Goal: Task Accomplishment & Management: Use online tool/utility

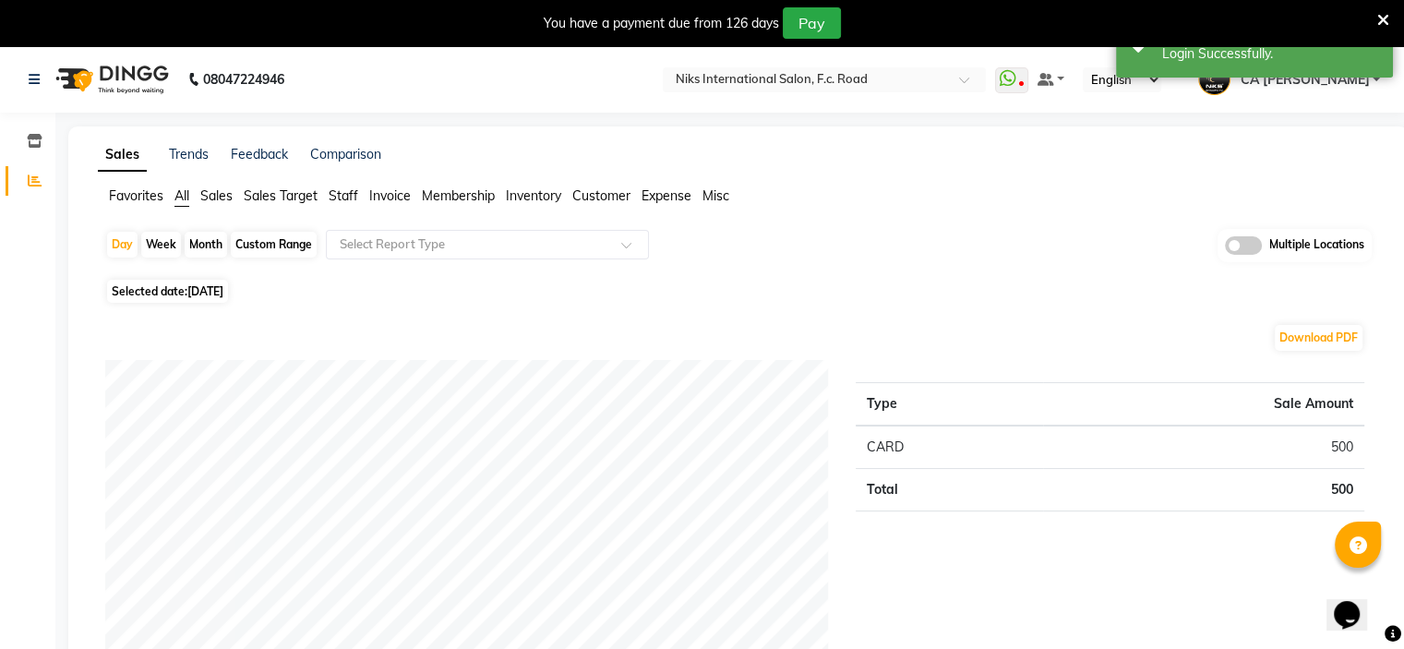
click at [347, 197] on span "Staff" at bounding box center [344, 195] width 30 height 17
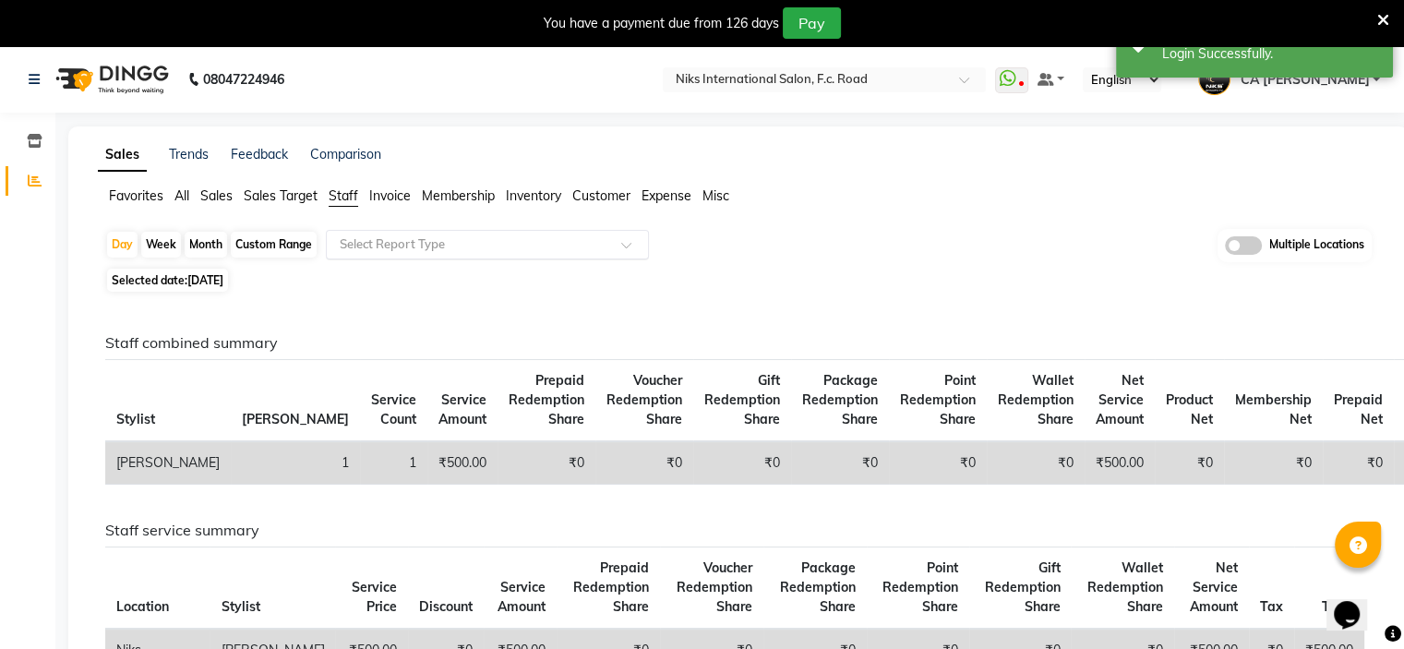
click at [415, 232] on div "Select Report Type" at bounding box center [487, 245] width 323 height 30
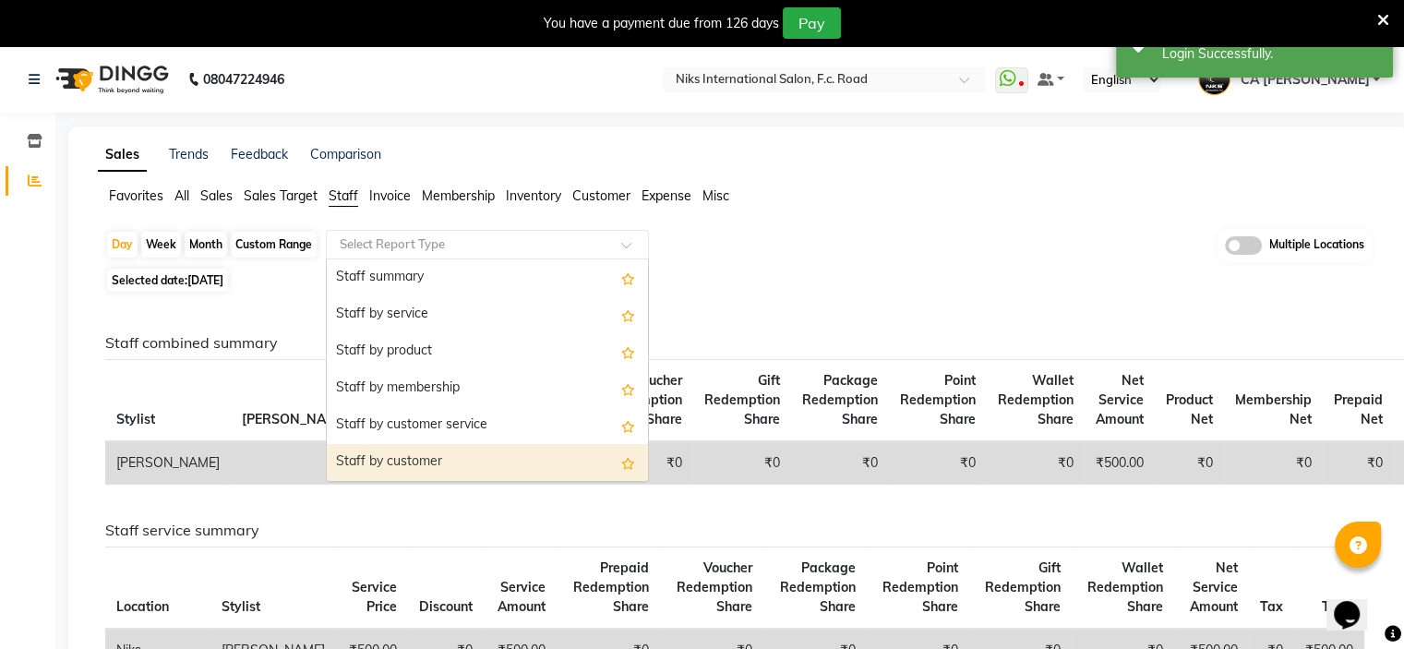
click at [439, 452] on div "Staff by customer" at bounding box center [487, 462] width 321 height 37
select select "full_report"
select select "csv"
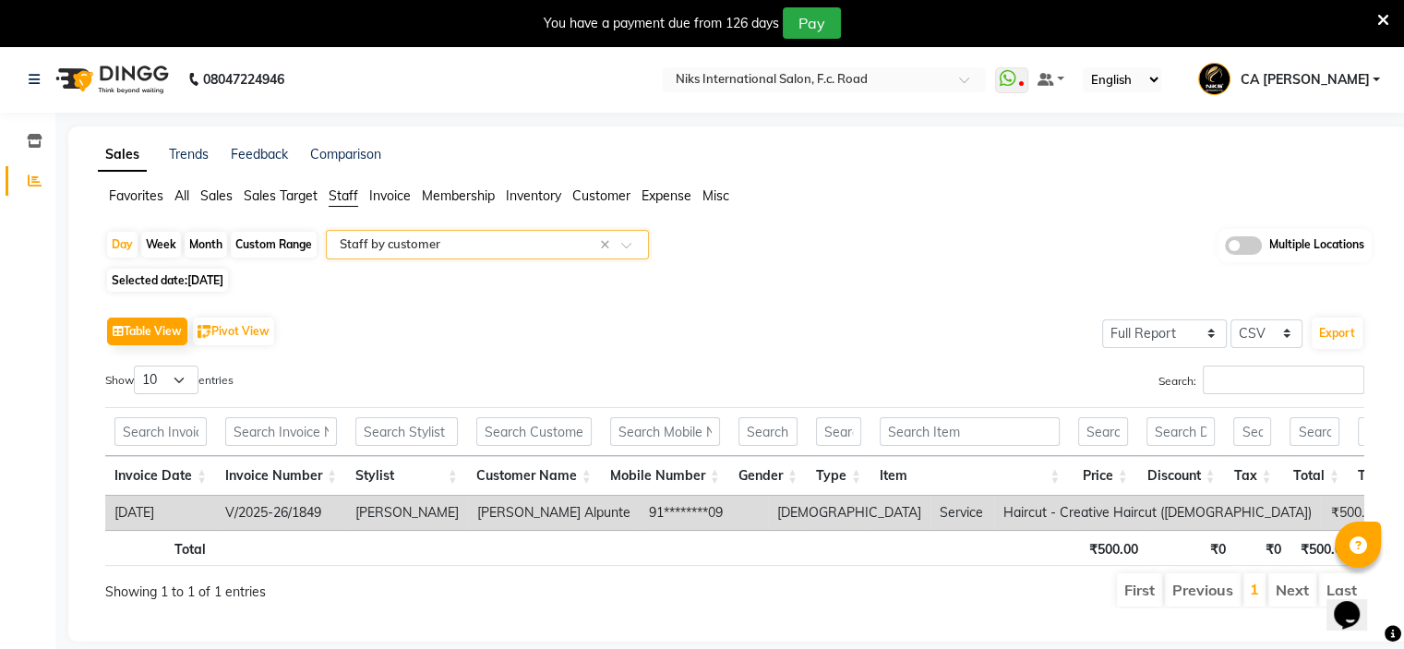
click at [210, 235] on div "Month" at bounding box center [206, 245] width 42 height 26
select select "9"
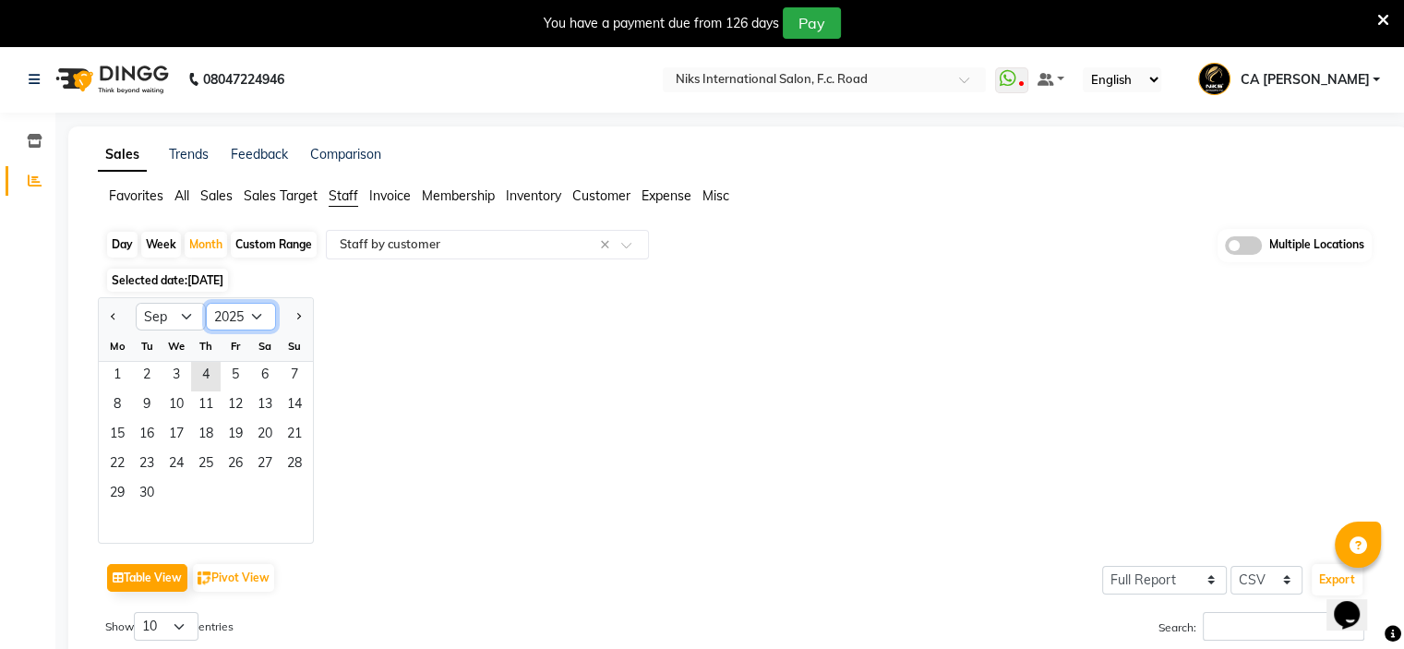
click at [239, 317] on select "2015 2016 2017 2018 2019 2020 2021 2022 2023 2024 2025 2026 2027 2028 2029 2030…" at bounding box center [241, 317] width 70 height 28
select select "2024"
click at [206, 303] on select "2015 2016 2017 2018 2019 2020 2021 2022 2023 2024 2025 2026 2027 2028 2029 2030…" at bounding box center [241, 317] width 70 height 28
click at [176, 316] on select "Jan Feb Mar Apr May Jun [DATE] Aug Sep Oct Nov Dec" at bounding box center [171, 317] width 70 height 28
select select "4"
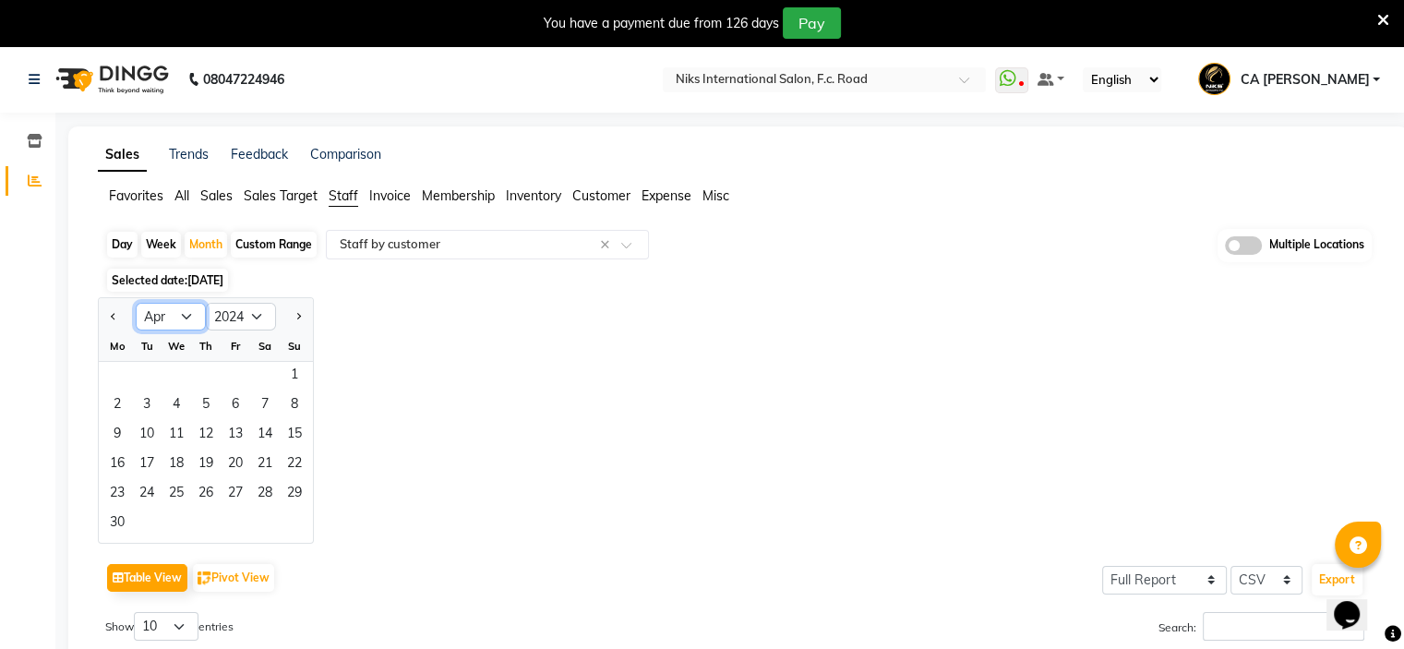
click at [136, 303] on select "Jan Feb Mar Apr May Jun [DATE] Aug Sep Oct Nov Dec" at bounding box center [171, 317] width 70 height 28
click at [124, 374] on span "1" at bounding box center [117, 377] width 30 height 30
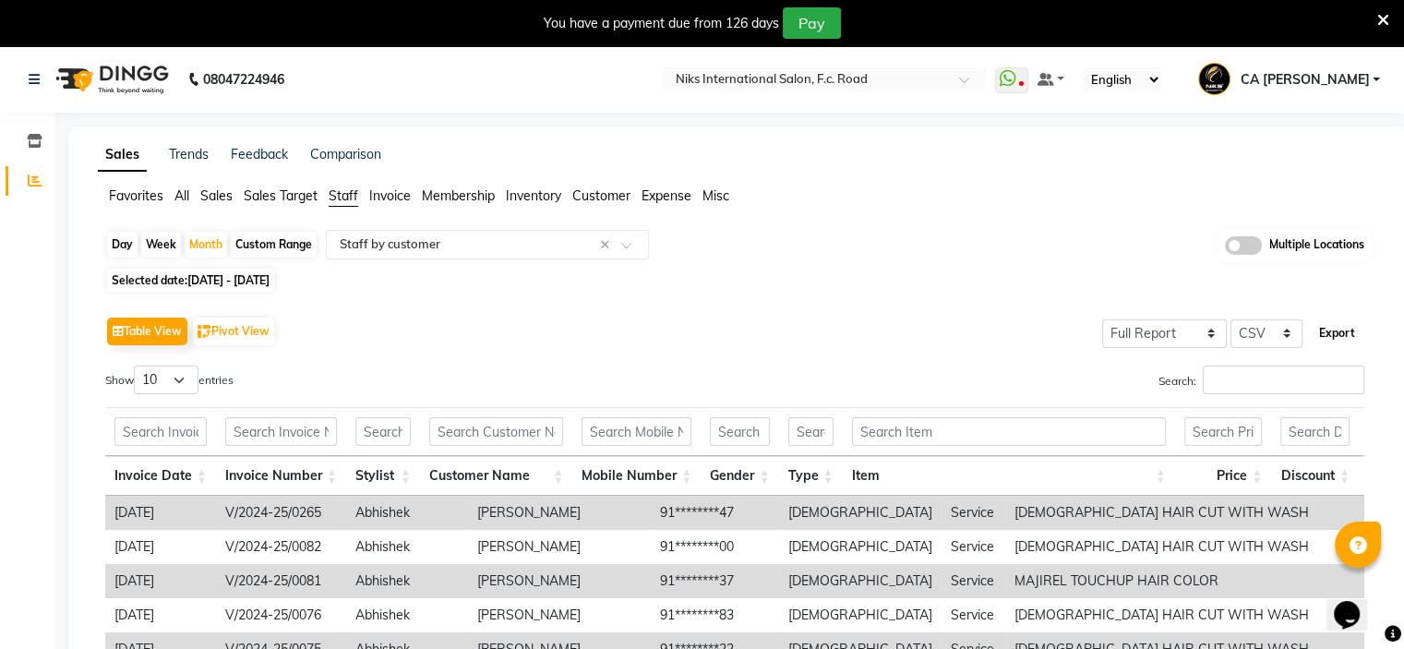
click at [1348, 332] on button "Export" at bounding box center [1337, 333] width 51 height 31
click at [207, 282] on span "[DATE] - [DATE]" at bounding box center [228, 280] width 82 height 14
select select "4"
select select "2024"
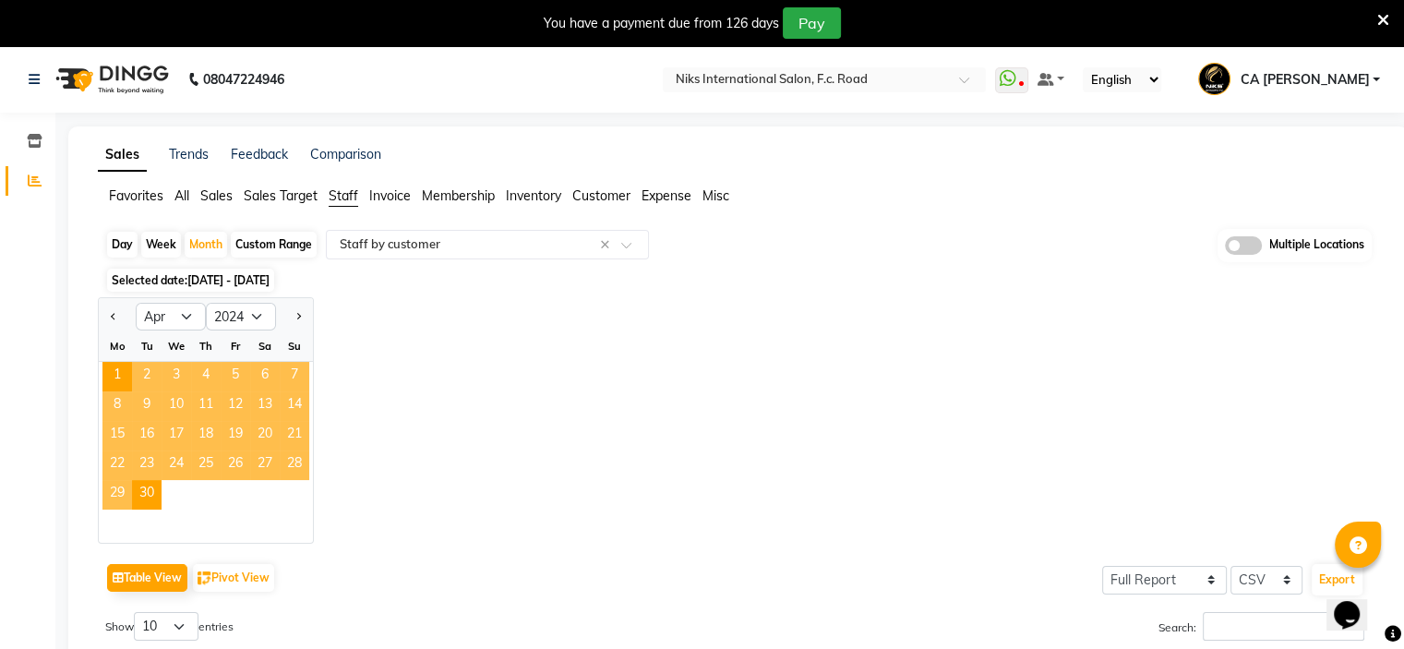
click at [306, 310] on div at bounding box center [294, 317] width 37 height 30
click at [294, 315] on button "Next month" at bounding box center [298, 317] width 15 height 30
select select "5"
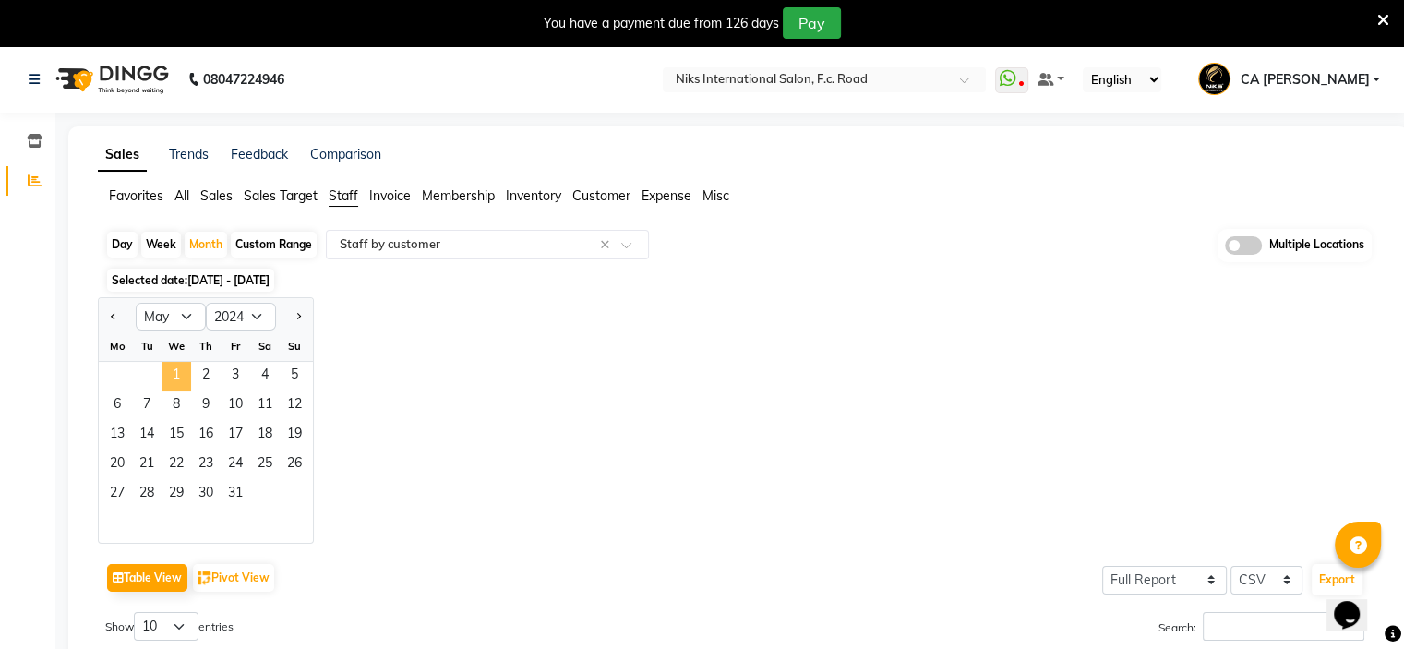
click at [184, 369] on span "1" at bounding box center [177, 377] width 30 height 30
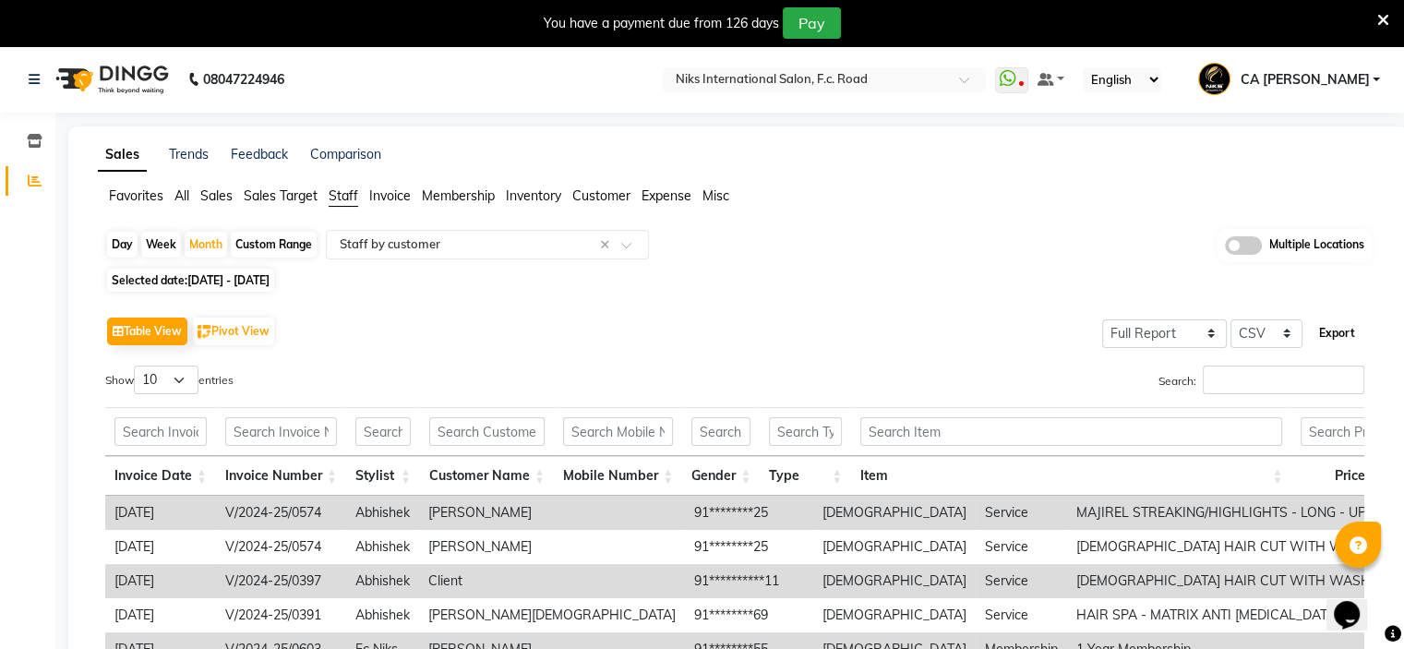
click at [1332, 320] on button "Export" at bounding box center [1337, 333] width 51 height 31
click at [222, 283] on span "01-05-2024 - 31-05-2024" at bounding box center [228, 280] width 82 height 14
select select "5"
select select "2024"
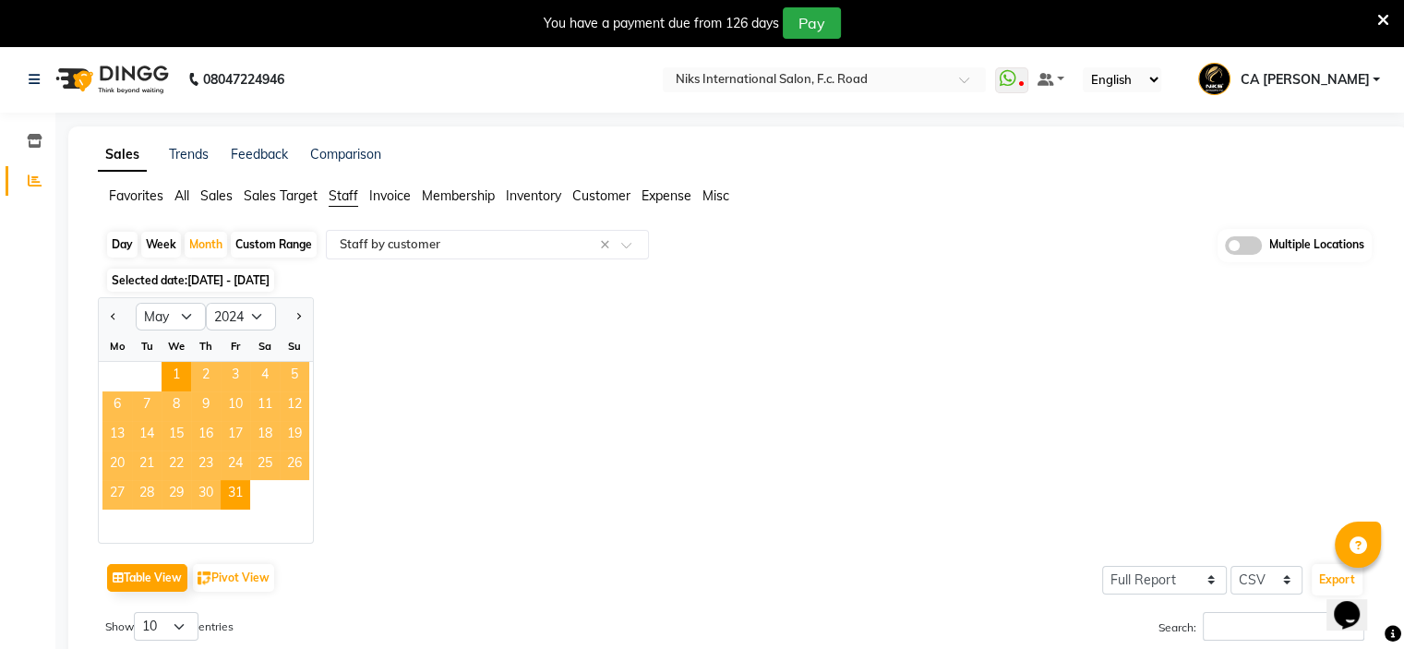
click at [307, 324] on div at bounding box center [294, 317] width 37 height 30
click at [302, 322] on button "Next month" at bounding box center [298, 317] width 15 height 30
select select "6"
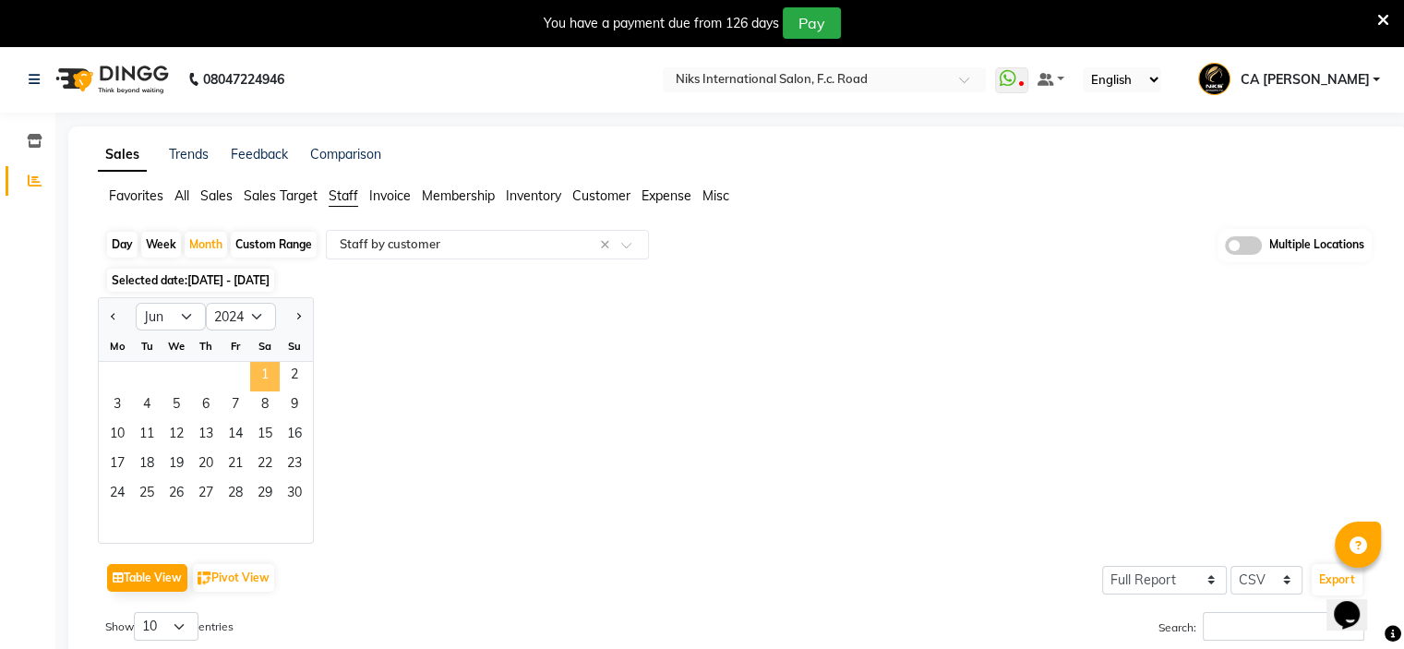
click at [271, 365] on span "1" at bounding box center [265, 377] width 30 height 30
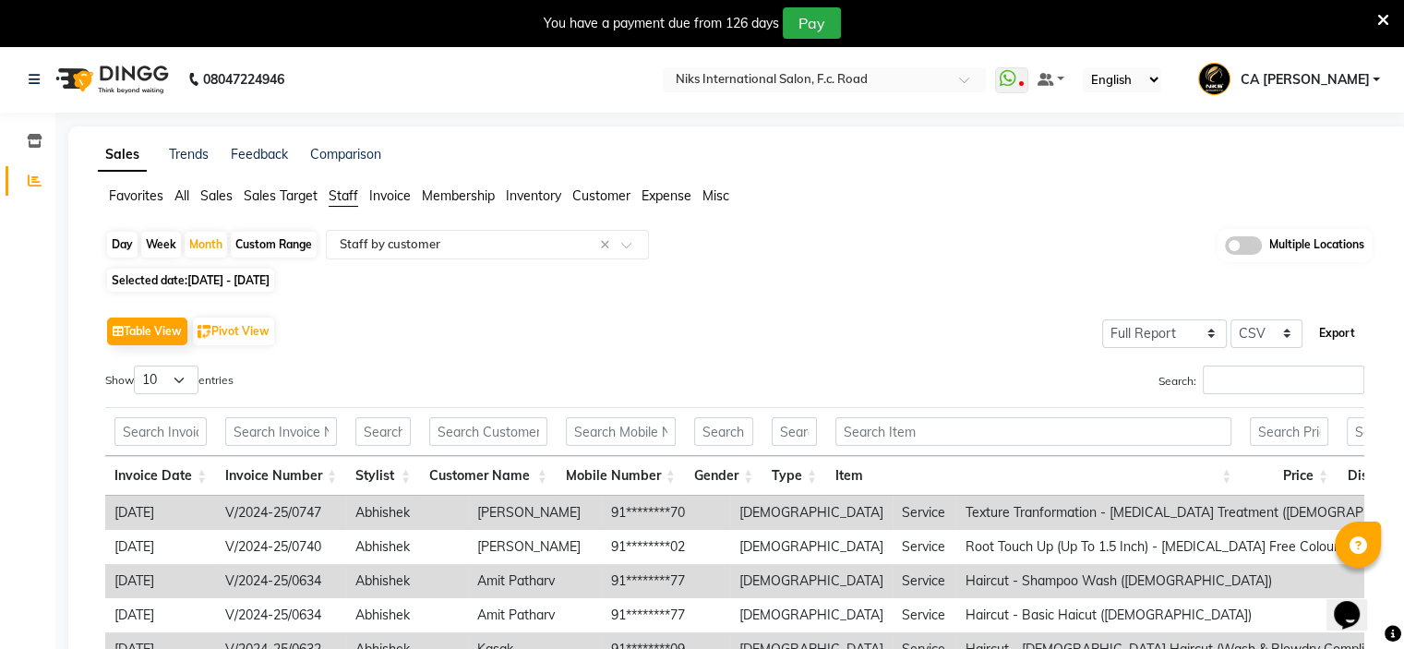
click at [1359, 331] on button "Export" at bounding box center [1337, 333] width 51 height 31
click at [194, 251] on div "Month" at bounding box center [206, 245] width 42 height 26
select select "6"
select select "2024"
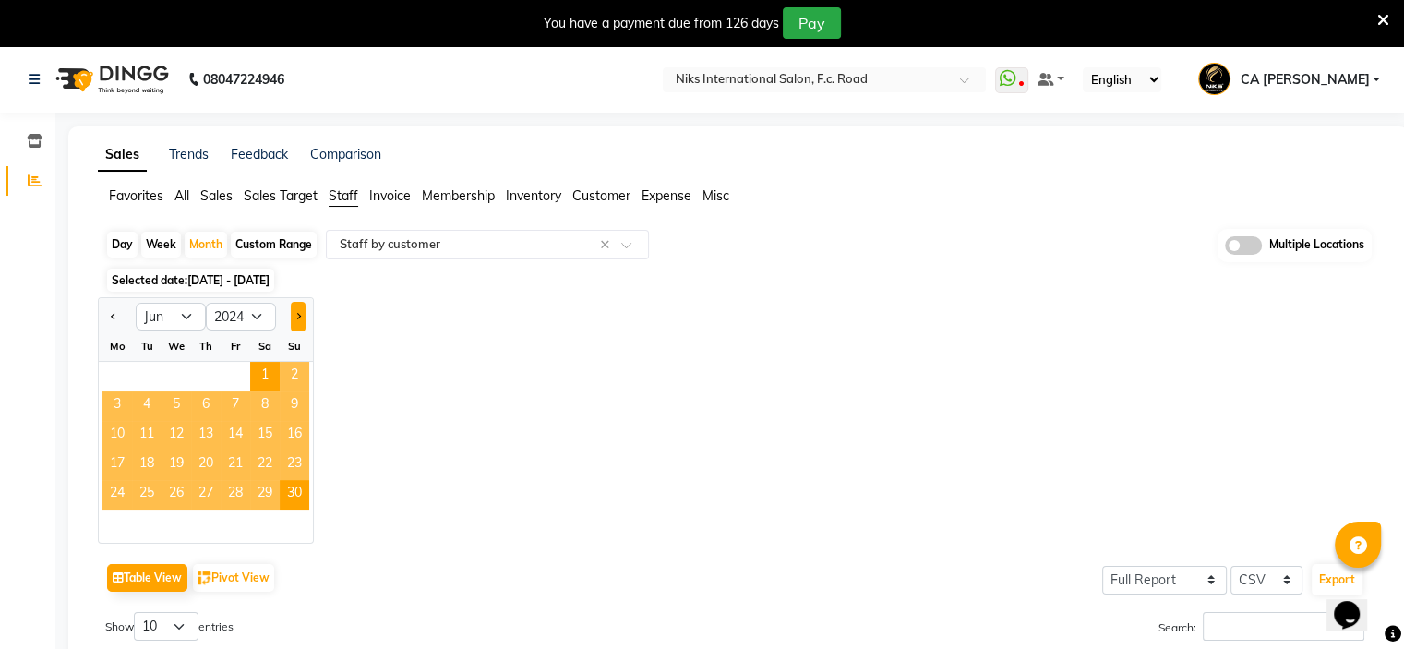
click at [292, 315] on button "Next month" at bounding box center [298, 317] width 15 height 30
select select "7"
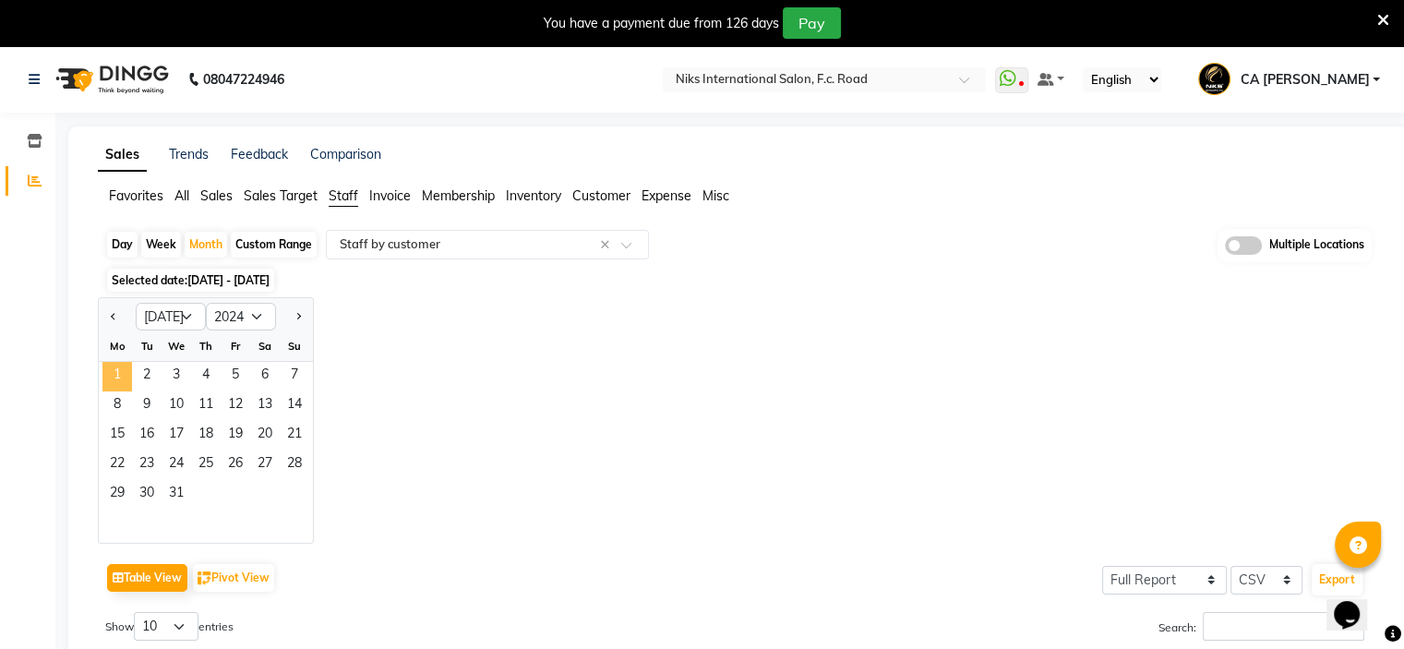
click at [114, 372] on span "1" at bounding box center [117, 377] width 30 height 30
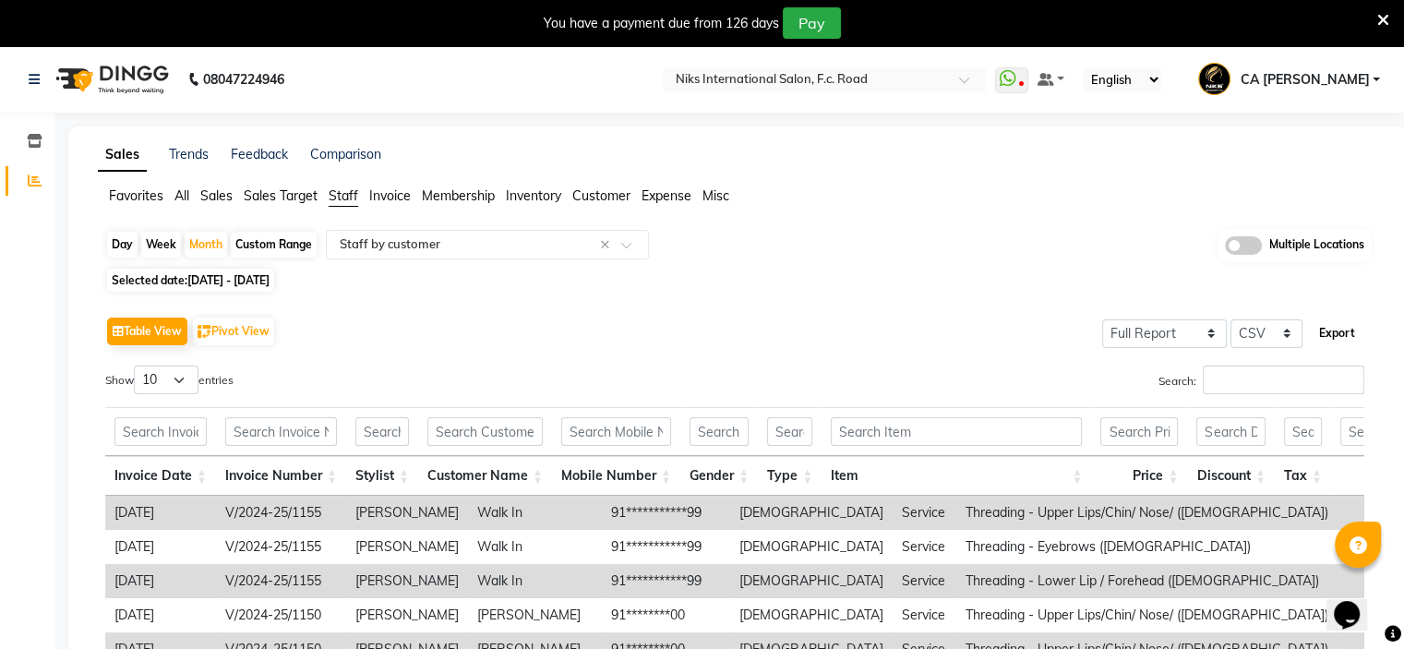
click at [1329, 330] on button "Export" at bounding box center [1337, 333] width 51 height 31
click at [211, 265] on div "**********" at bounding box center [738, 580] width 1281 height 702
click at [211, 280] on span "01-07-2024 - 31-07-2024" at bounding box center [228, 280] width 82 height 14
select select "7"
select select "2024"
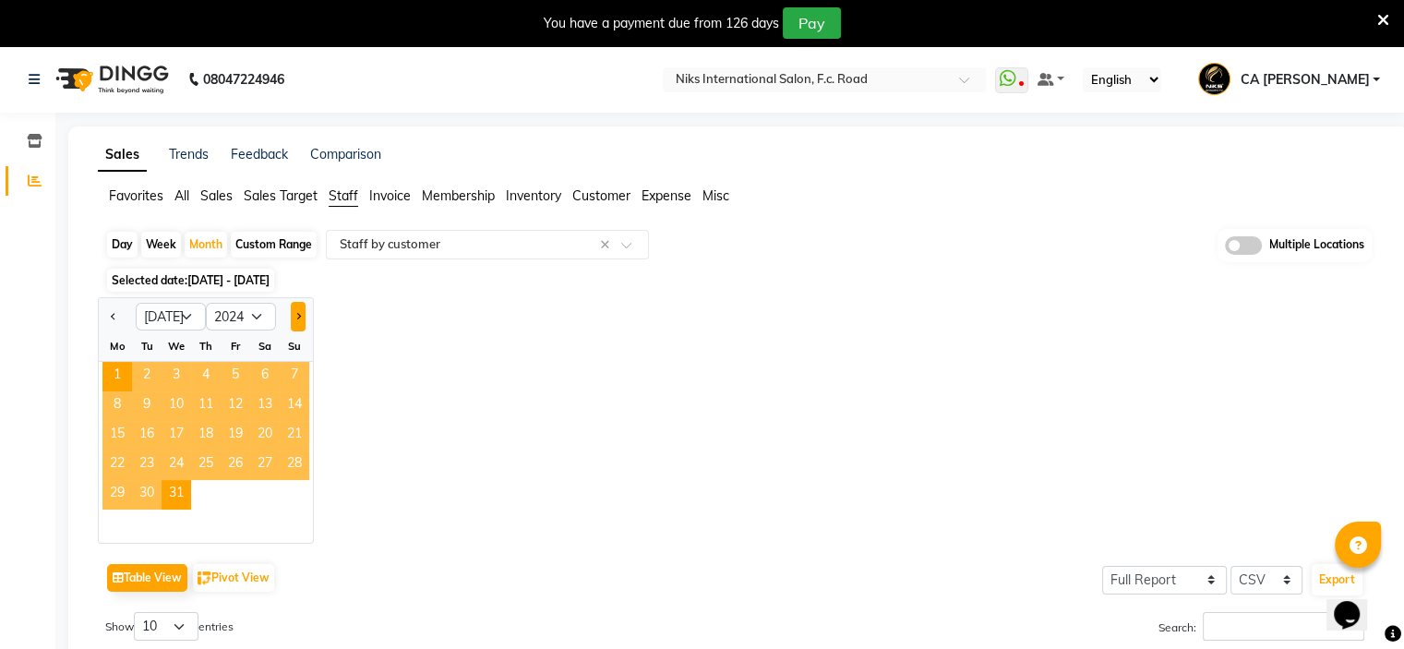
click at [299, 315] on span "Next month" at bounding box center [298, 315] width 6 height 6
select select "8"
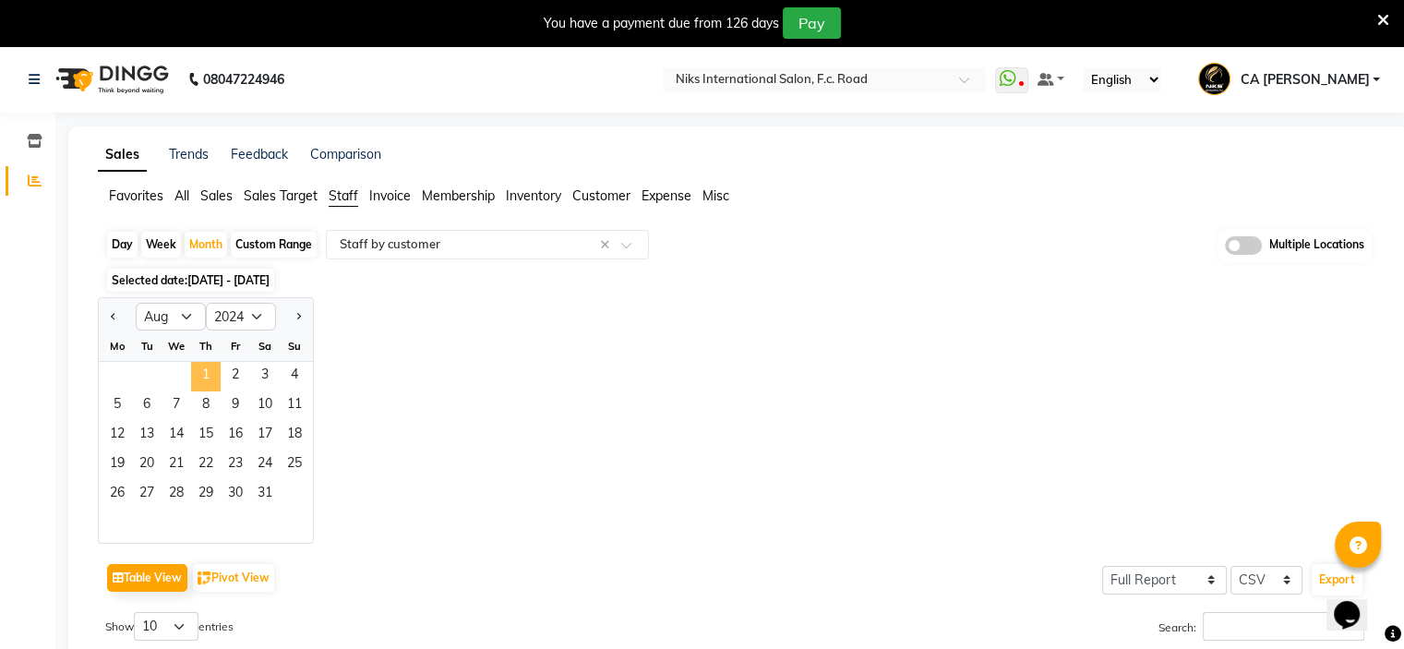
click at [215, 377] on span "1" at bounding box center [206, 377] width 30 height 30
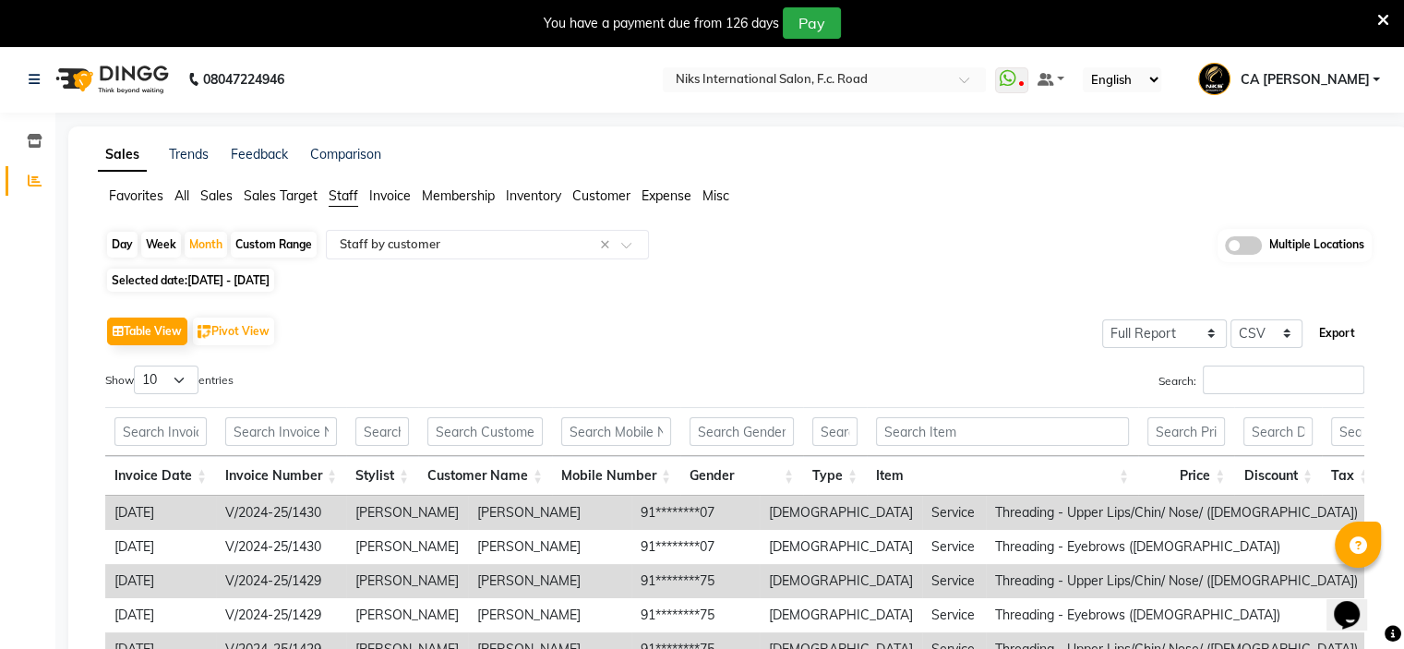
click at [1329, 338] on button "Export" at bounding box center [1337, 333] width 51 height 31
click at [208, 279] on span "01-08-2024 - 31-08-2024" at bounding box center [228, 280] width 82 height 14
select select "8"
select select "2024"
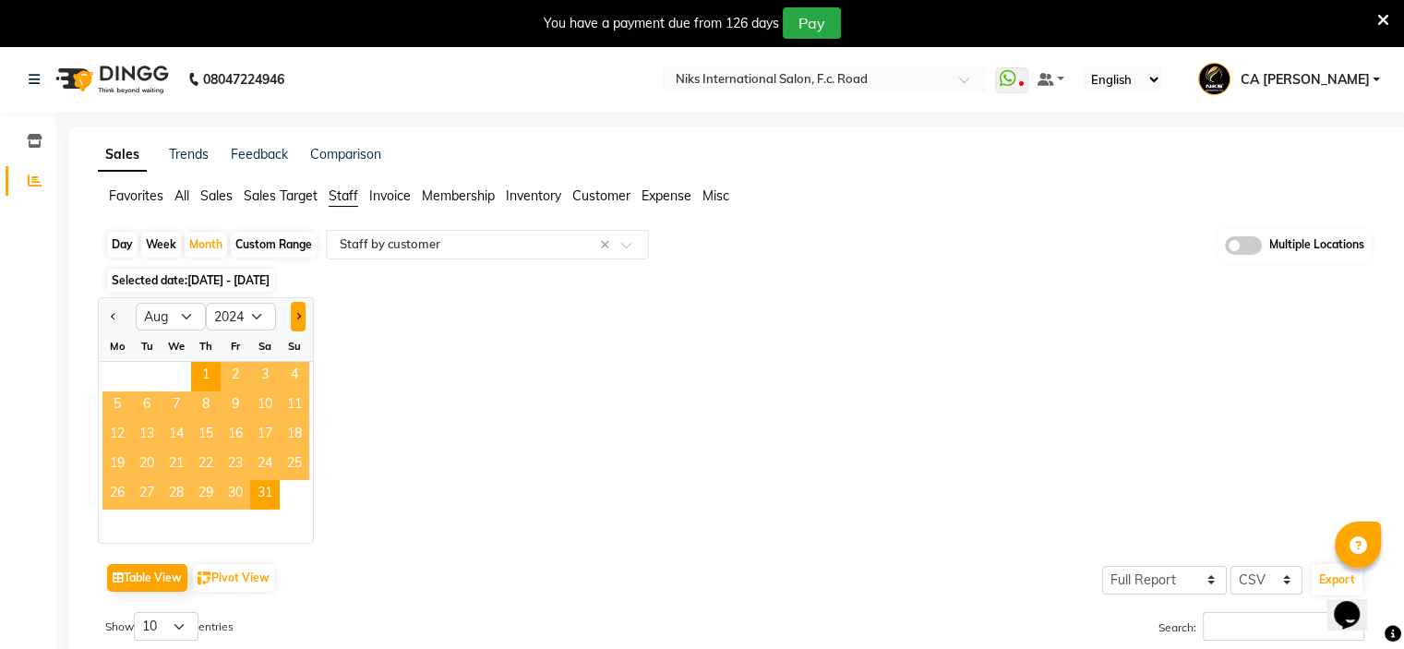
click at [295, 313] on button "Next month" at bounding box center [298, 317] width 15 height 30
select select "9"
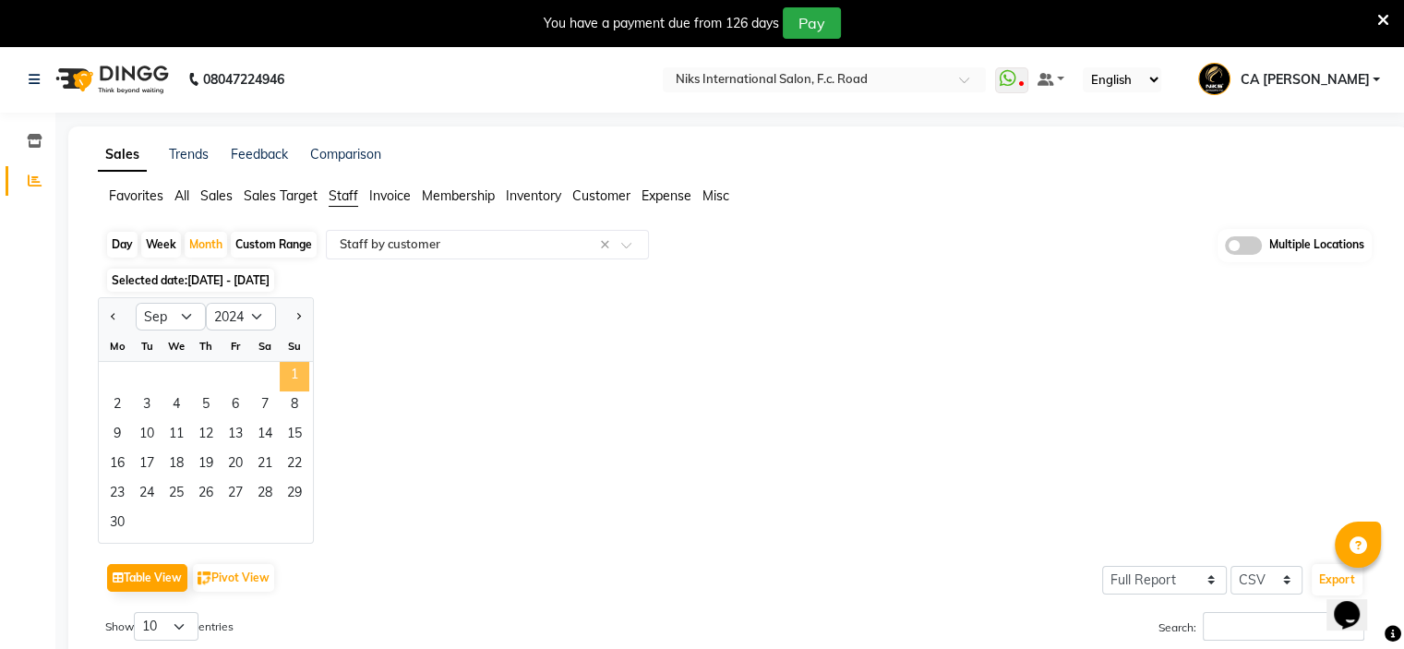
click at [290, 366] on span "1" at bounding box center [295, 377] width 30 height 30
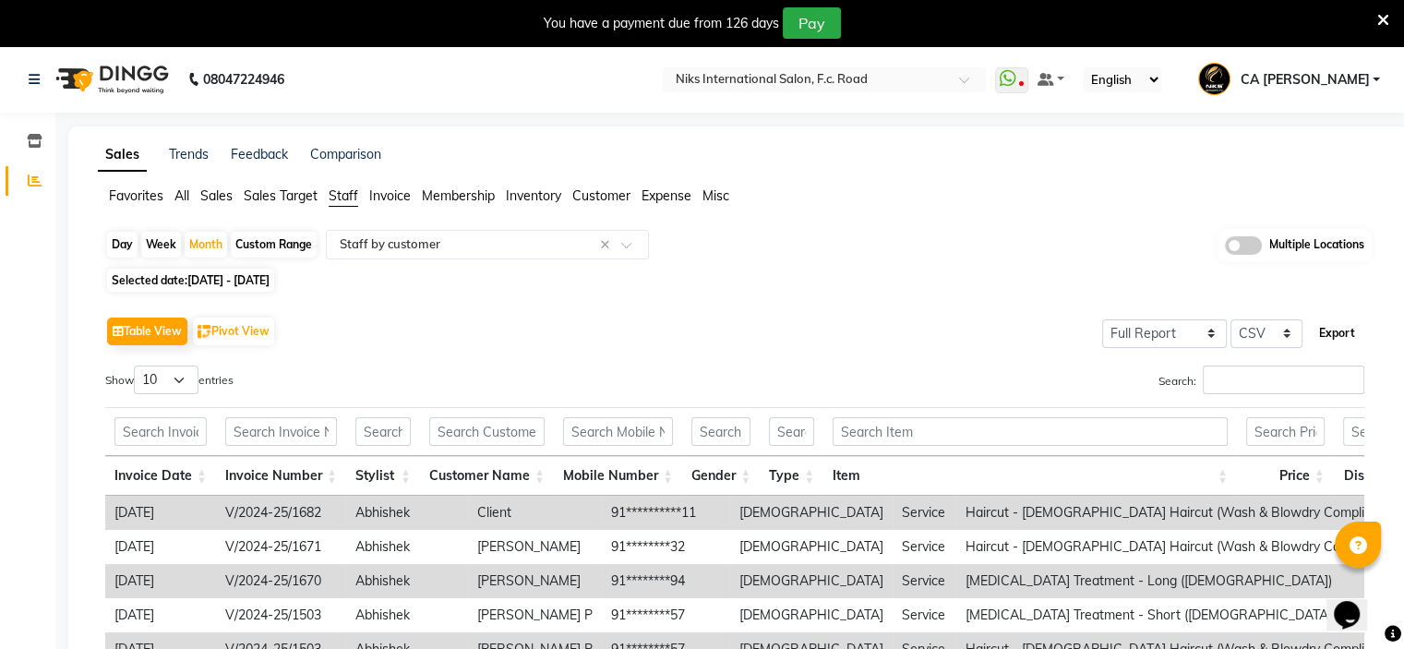
click at [1329, 335] on button "Export" at bounding box center [1337, 333] width 51 height 31
click at [255, 277] on span "01-09-2024 - 30-09-2024" at bounding box center [228, 280] width 82 height 14
select select "9"
select select "2024"
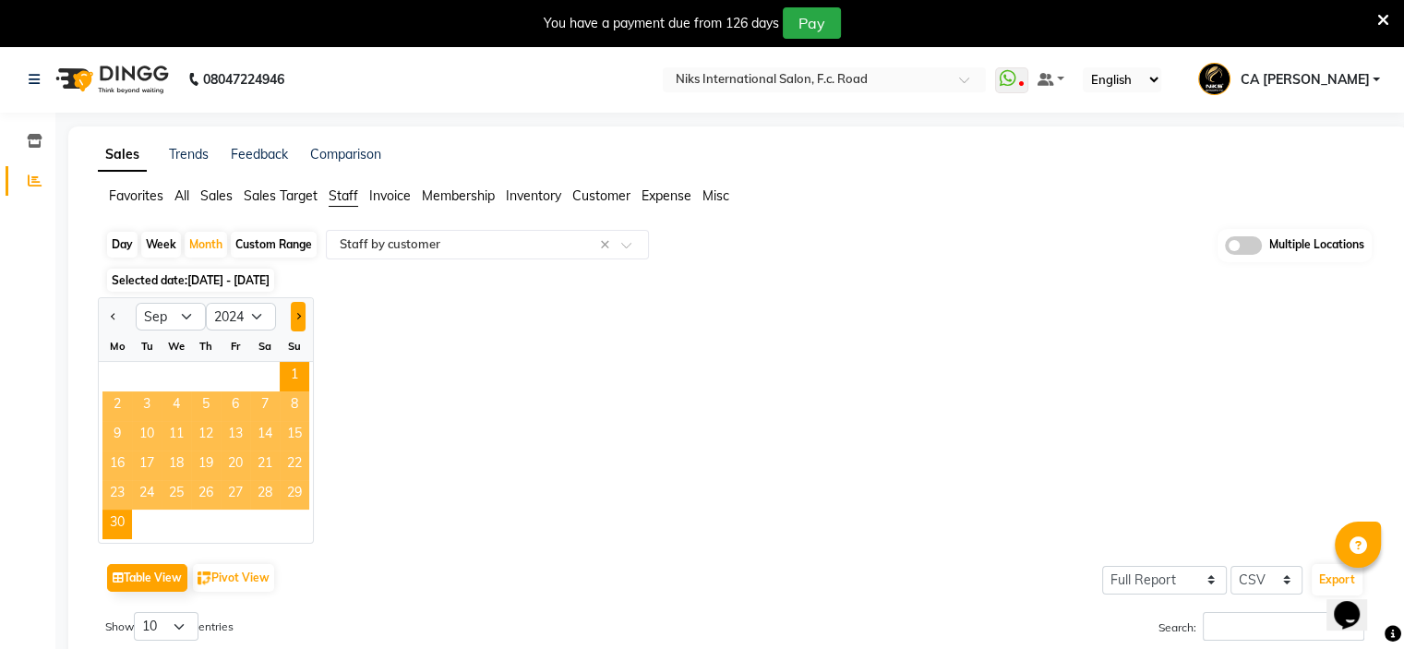
click at [295, 314] on span "Next month" at bounding box center [298, 315] width 6 height 6
select select "10"
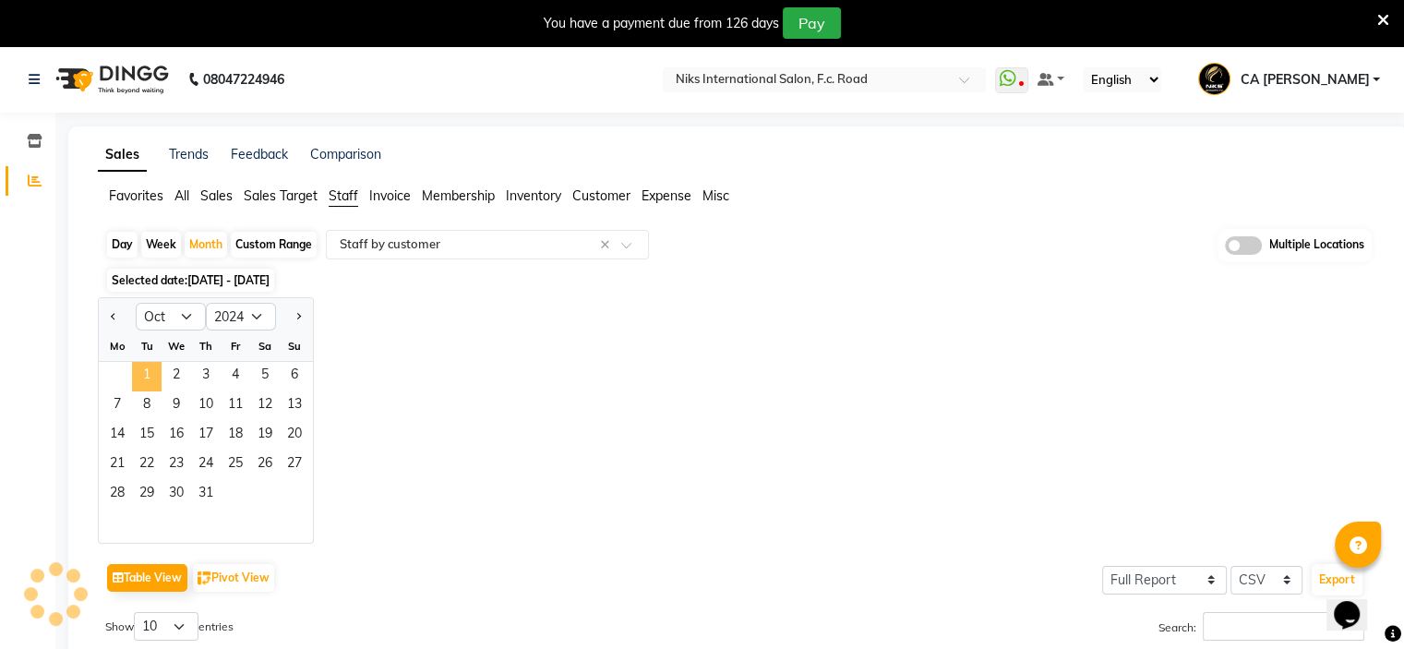
click at [138, 375] on span "1" at bounding box center [147, 377] width 30 height 30
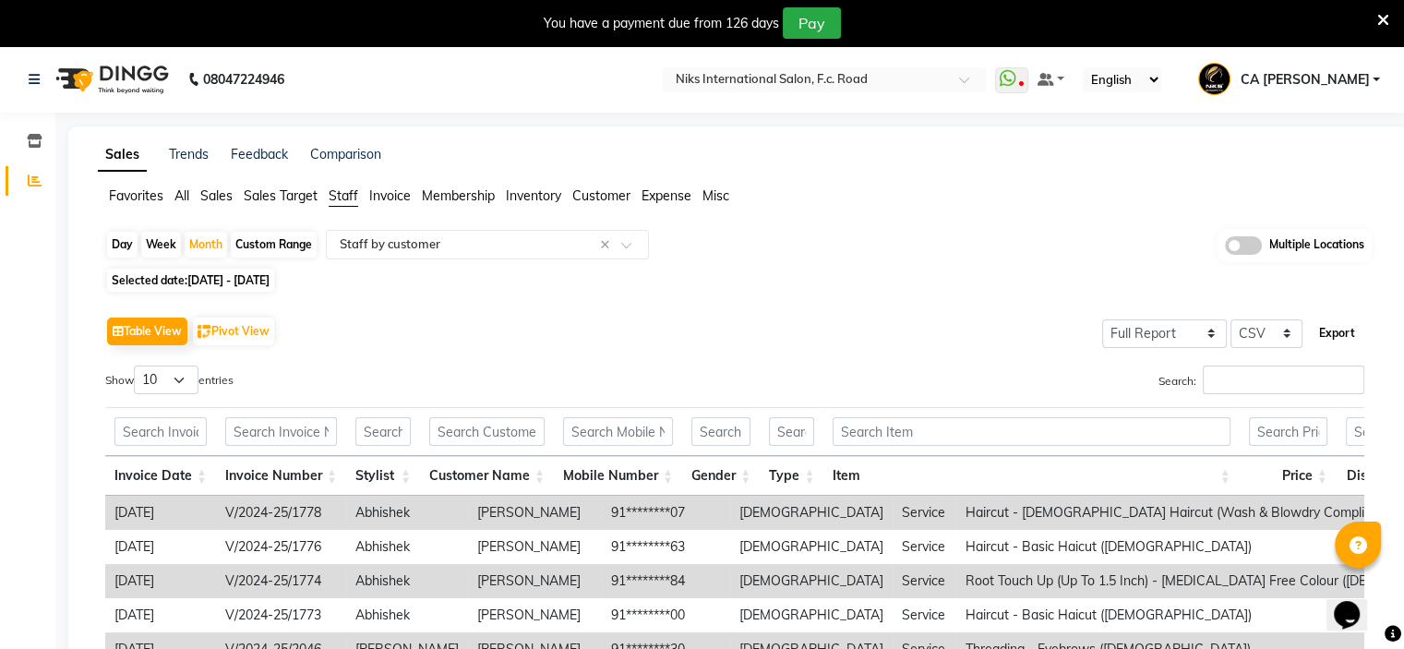
click at [1335, 332] on button "Export" at bounding box center [1337, 333] width 51 height 31
click at [178, 272] on span "Selected date: 01-10-2024 - 31-10-2024" at bounding box center [190, 280] width 167 height 23
select select "10"
select select "2024"
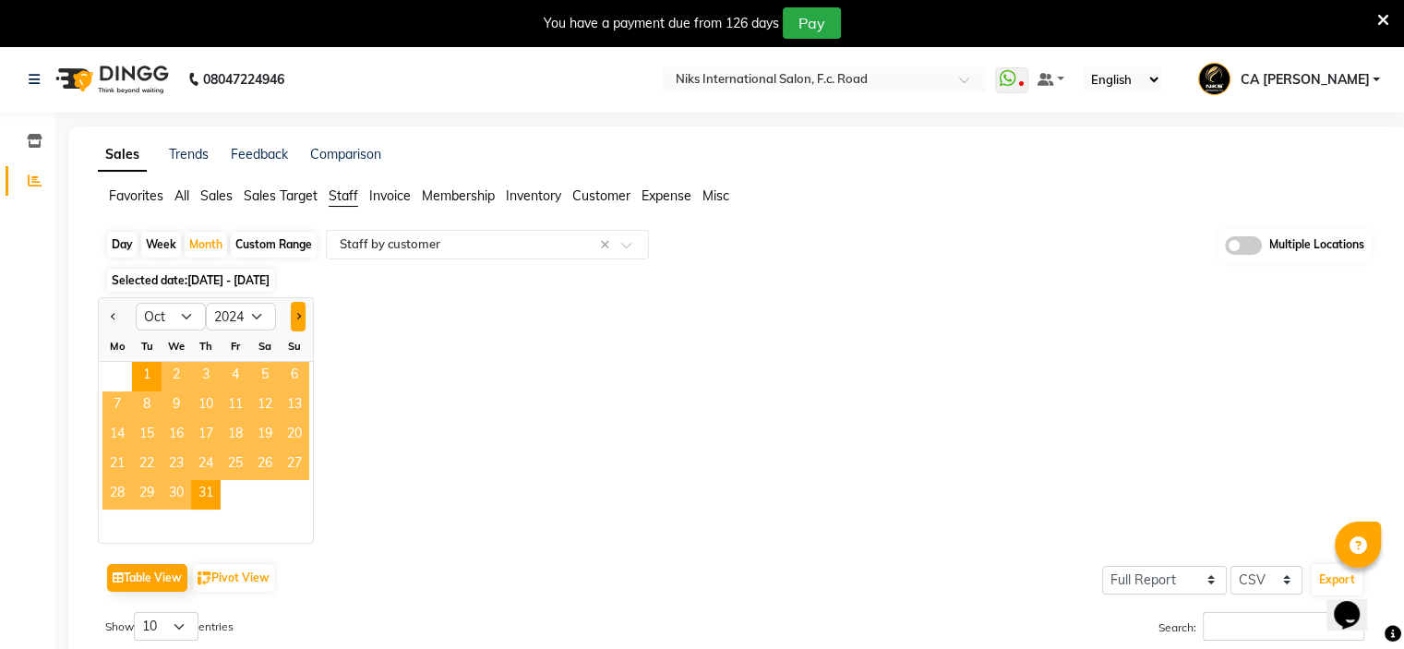
click at [295, 317] on span "Next month" at bounding box center [298, 315] width 6 height 6
select select "11"
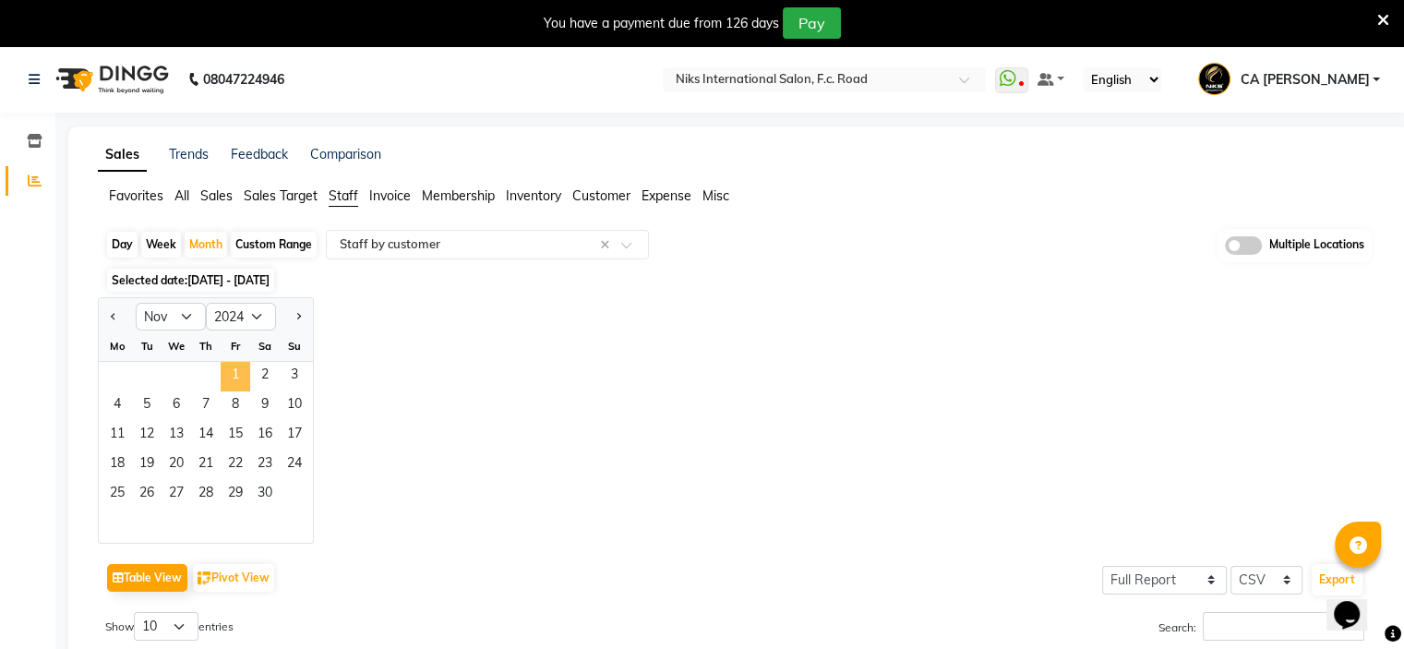
click at [225, 378] on span "1" at bounding box center [236, 377] width 30 height 30
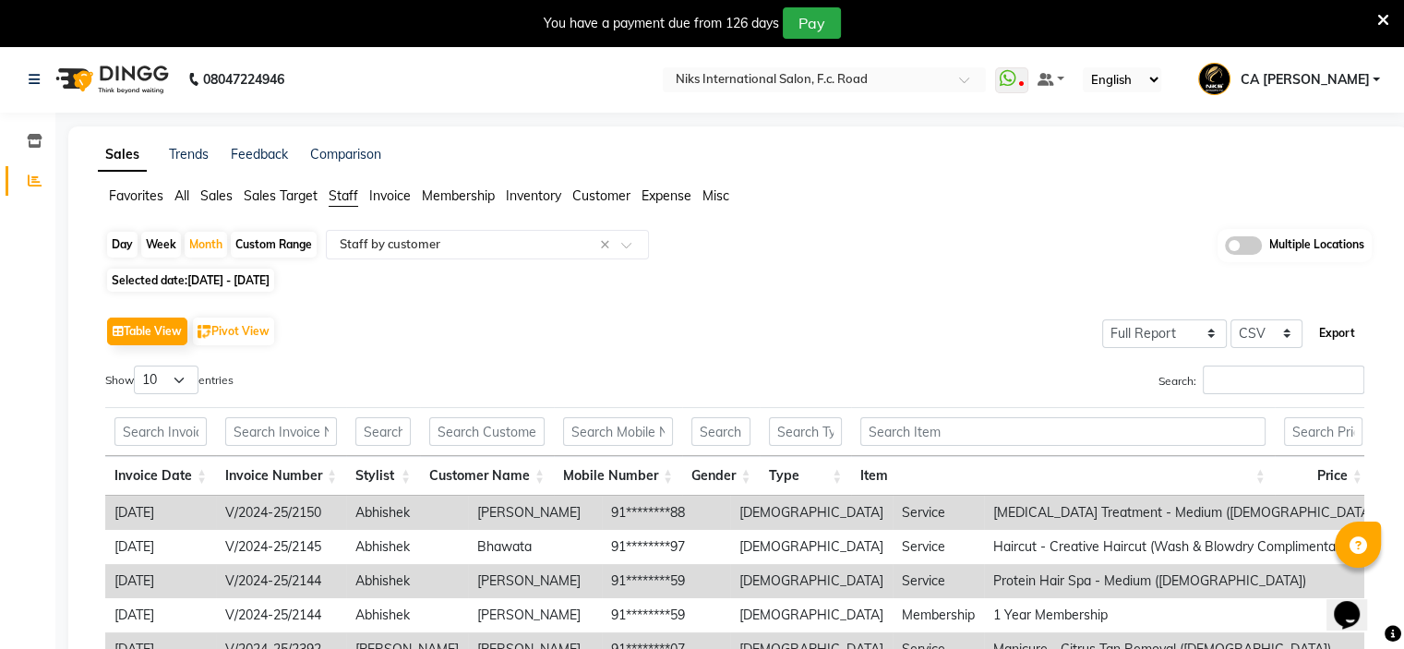
click at [1329, 340] on button "Export" at bounding box center [1337, 333] width 51 height 31
click at [198, 283] on span "01-11-2024 - 30-11-2024" at bounding box center [228, 280] width 82 height 14
select select "11"
select select "2024"
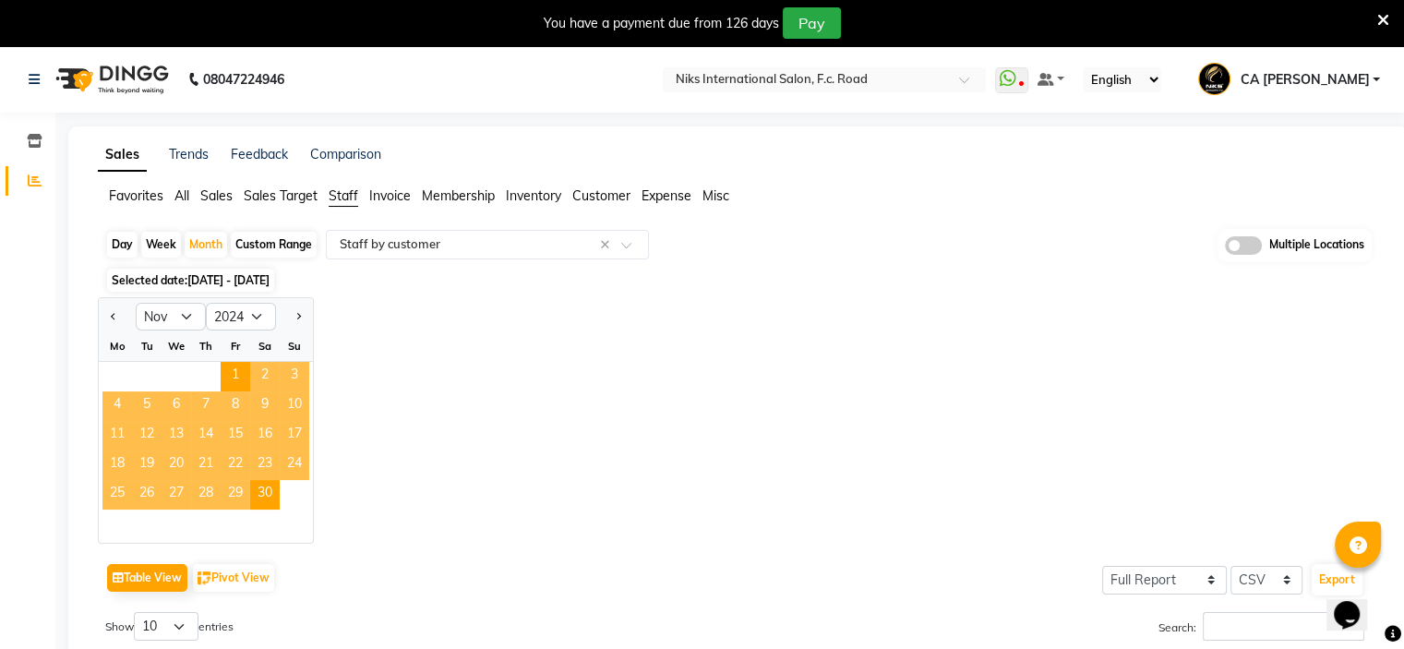
click at [307, 310] on div at bounding box center [294, 317] width 37 height 30
click at [297, 316] on span "Next month" at bounding box center [298, 315] width 6 height 6
select select "12"
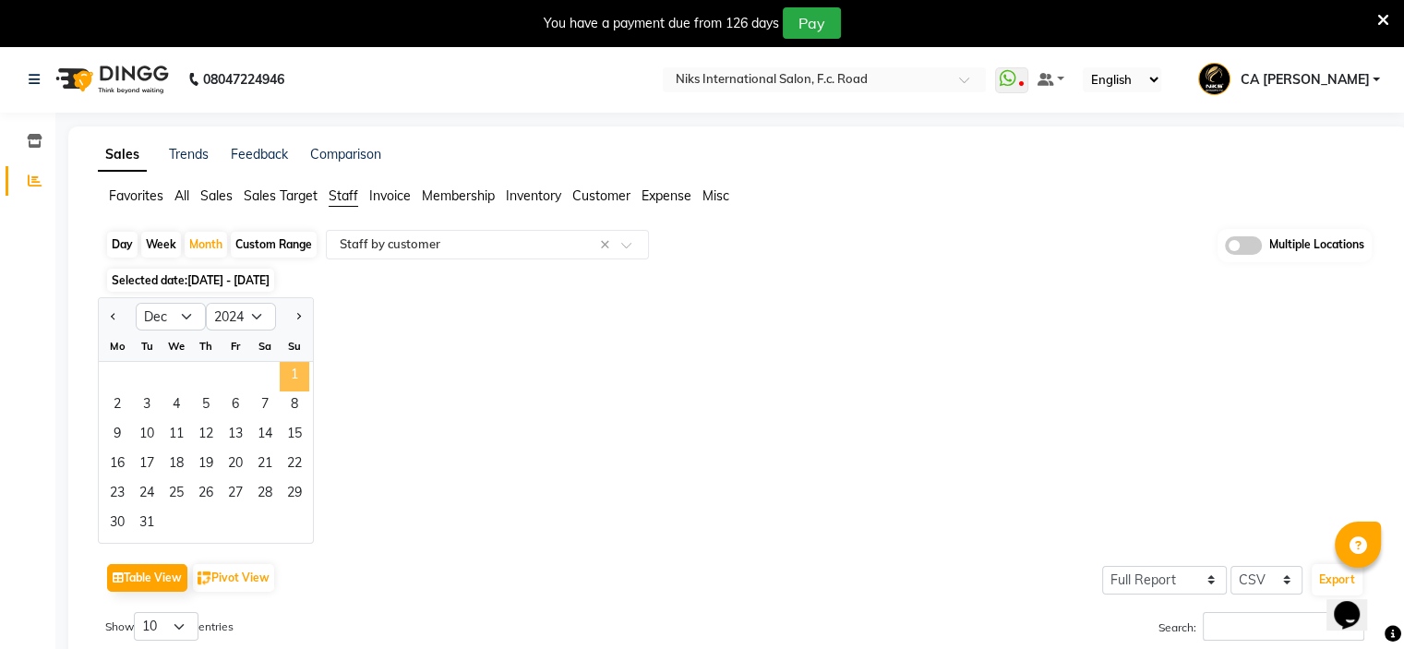
click at [295, 381] on span "1" at bounding box center [295, 377] width 30 height 30
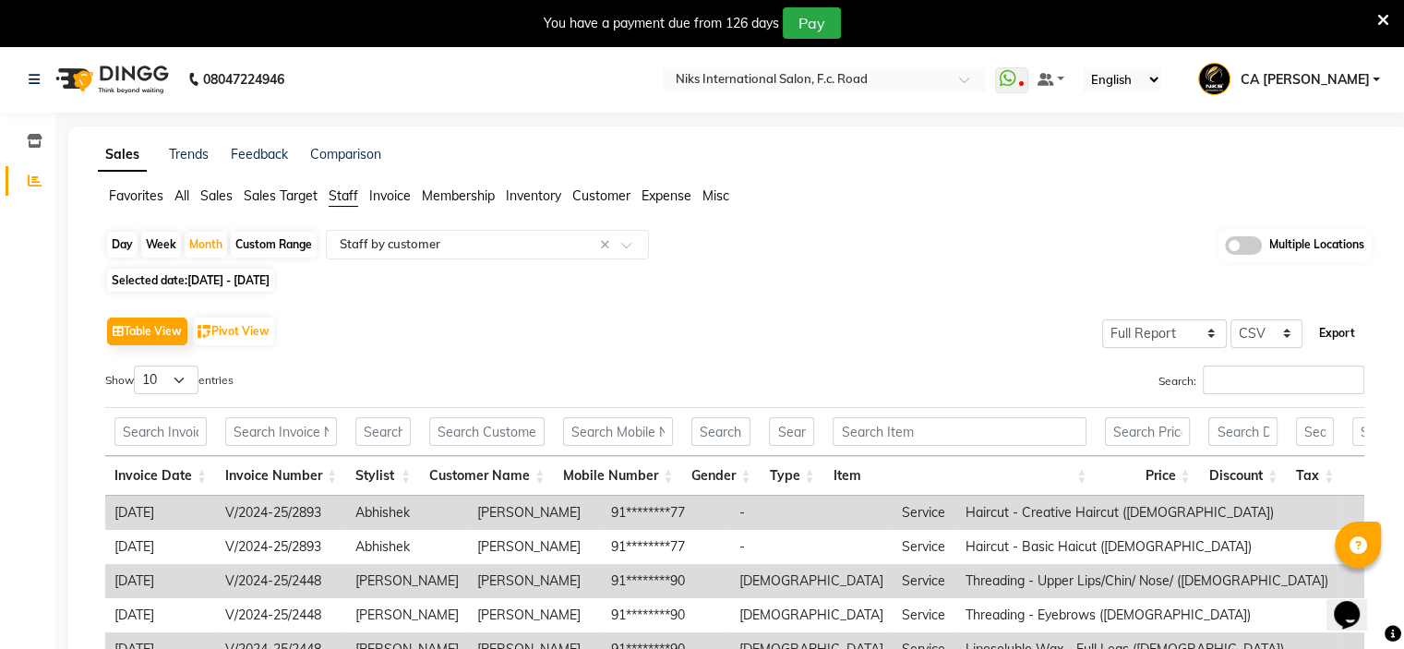
click at [1341, 335] on button "Export" at bounding box center [1337, 333] width 51 height 31
click at [152, 287] on span "Selected date: 01-12-2024 - 31-12-2024" at bounding box center [190, 280] width 167 height 23
select select "12"
select select "2024"
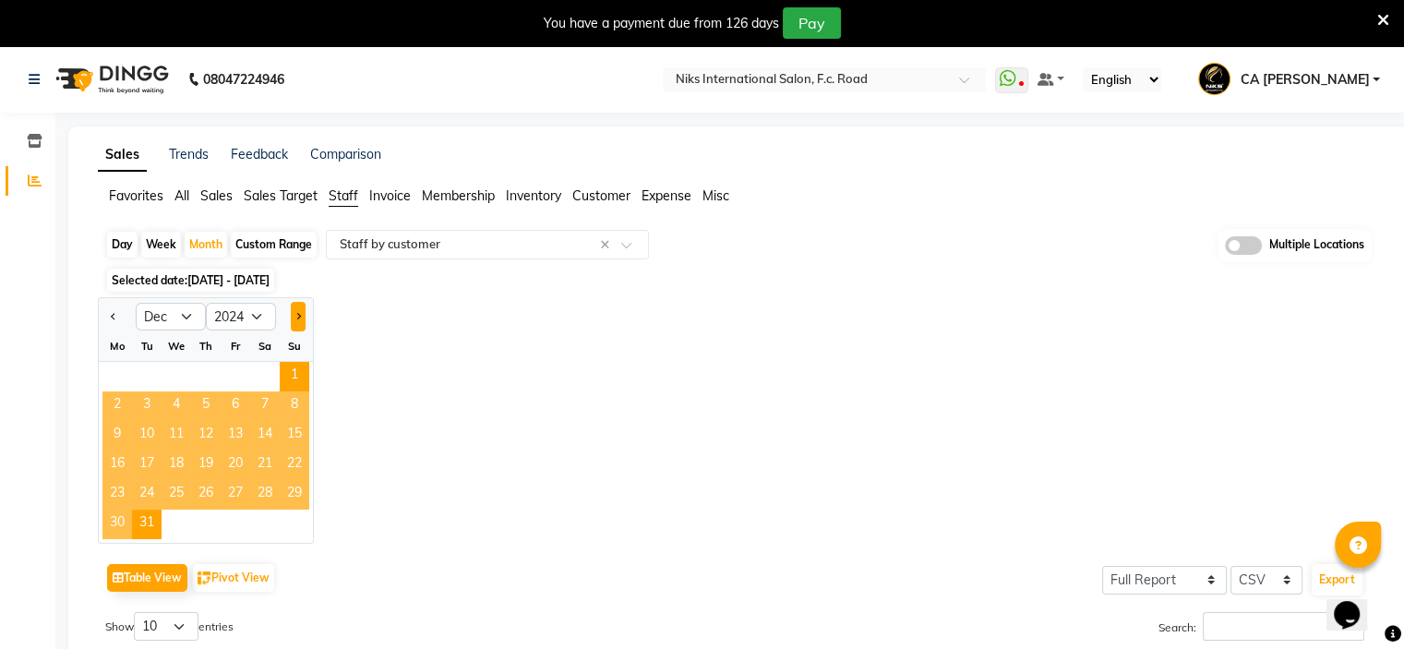
click at [298, 312] on button "Next month" at bounding box center [298, 317] width 15 height 30
select select "1"
select select "2025"
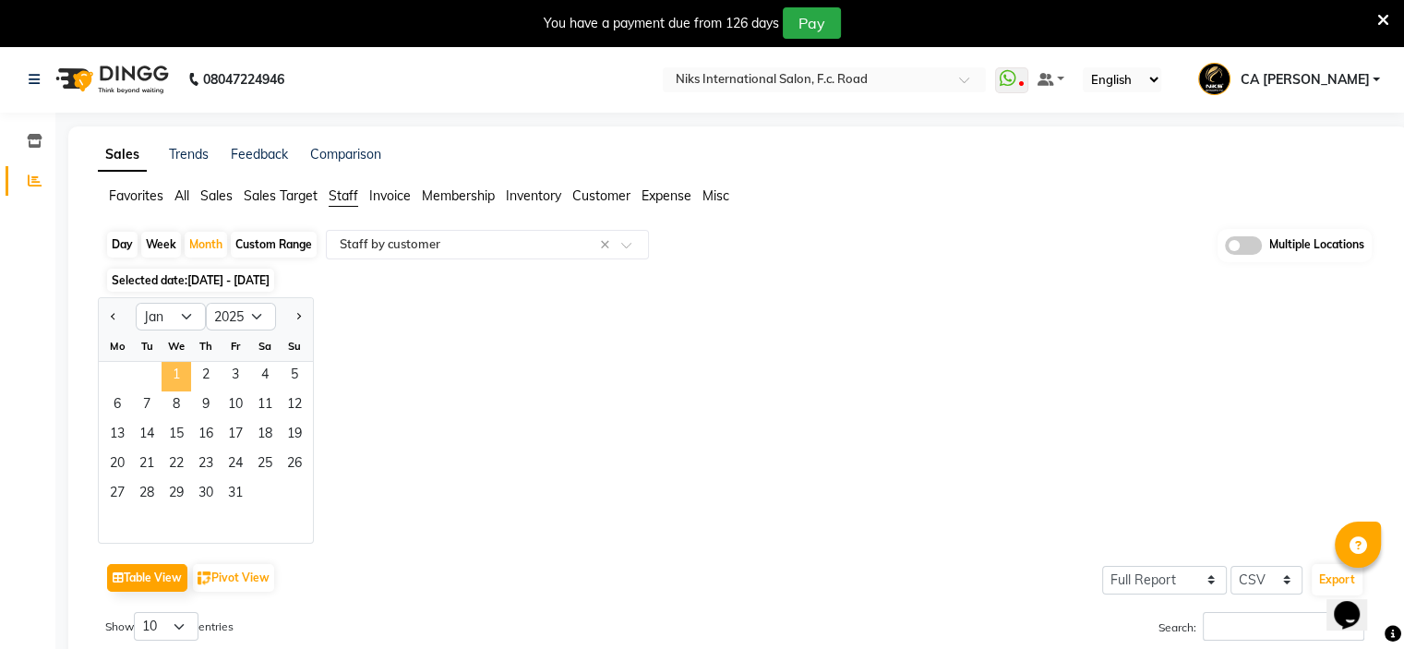
click at [181, 367] on span "1" at bounding box center [177, 377] width 30 height 30
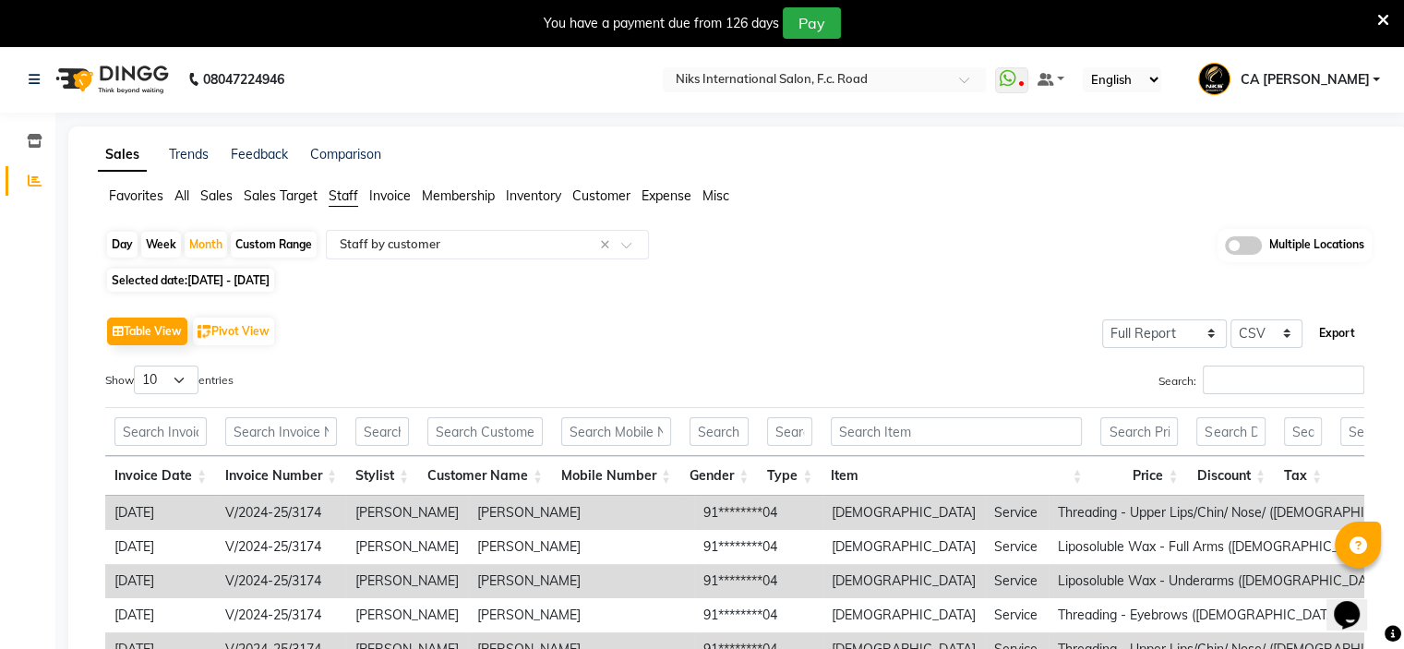
click at [1332, 329] on button "Export" at bounding box center [1337, 333] width 51 height 31
click at [157, 283] on span "Selected date: 01-01-2025 - 31-01-2025" at bounding box center [190, 280] width 167 height 23
select select "2025"
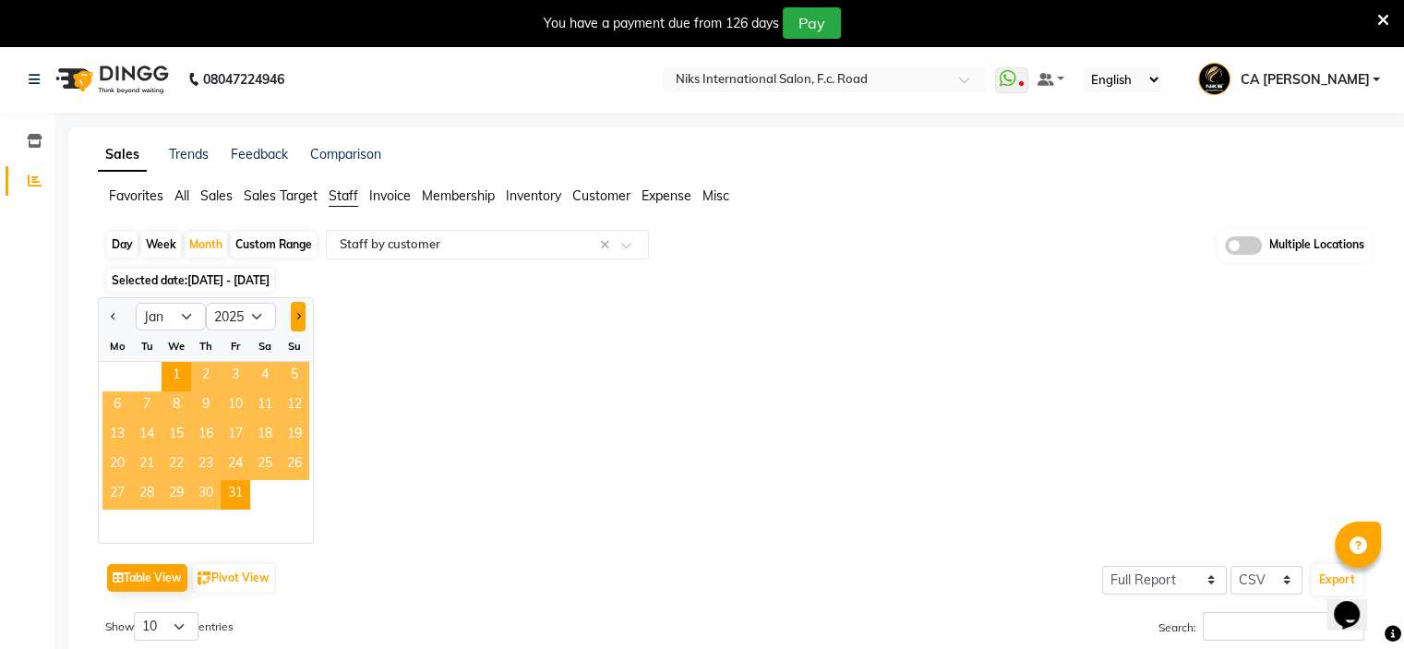
click at [300, 313] on button "Next month" at bounding box center [298, 317] width 15 height 30
select select "2"
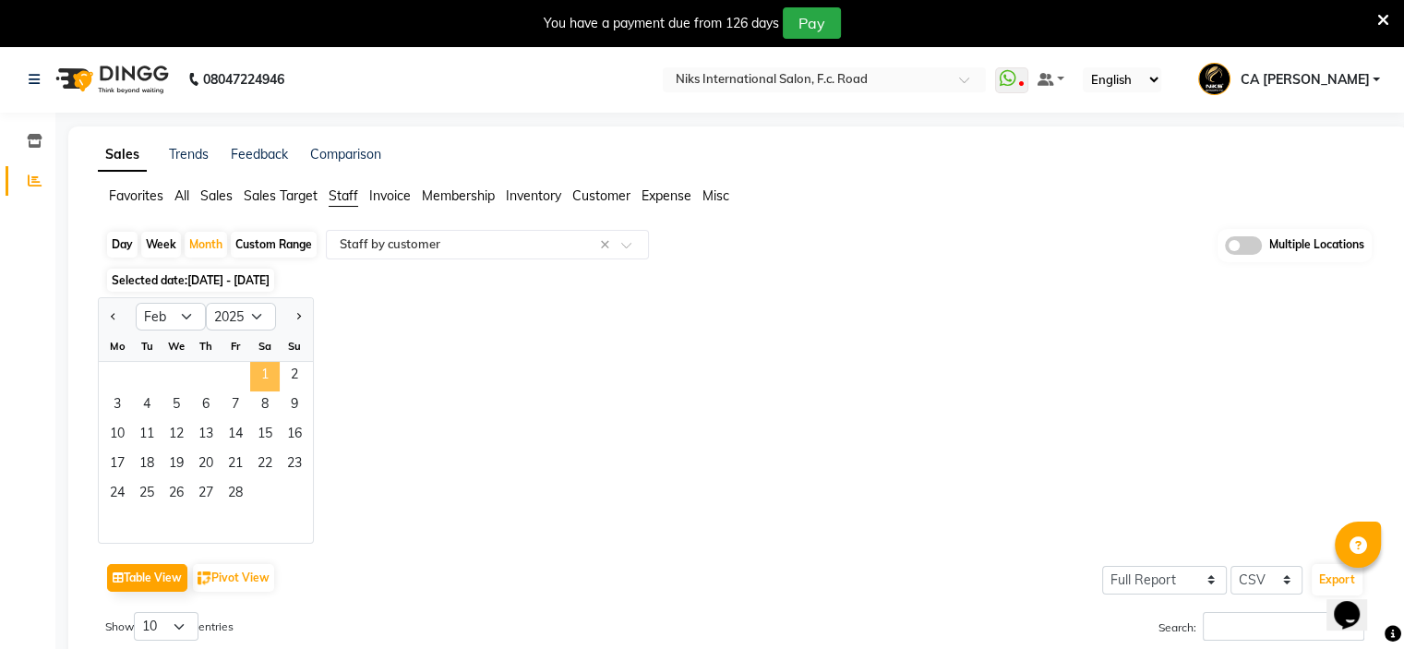
click at [257, 374] on span "1" at bounding box center [265, 377] width 30 height 30
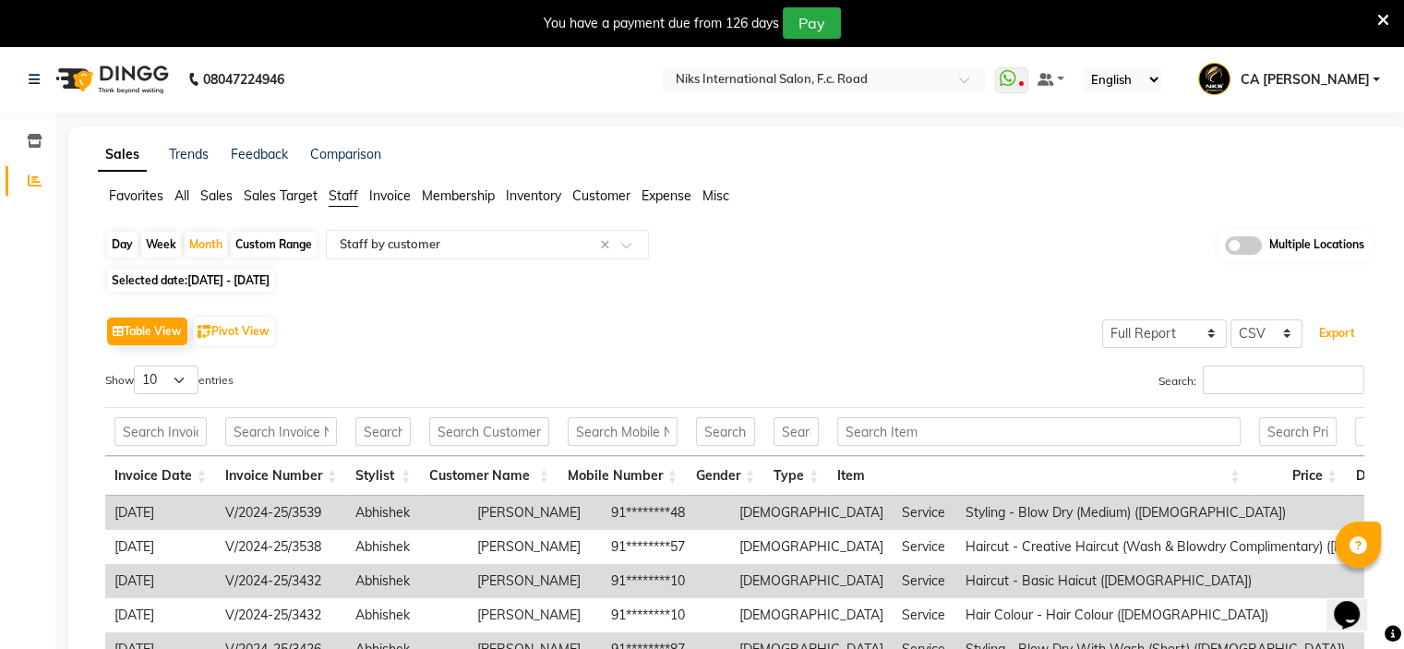
drag, startPoint x: 1335, startPoint y: 329, endPoint x: 1311, endPoint y: 329, distance: 24.0
click at [1337, 329] on button "Export" at bounding box center [1337, 333] width 51 height 31
click at [247, 284] on span "01-02-2025 - 28-02-2025" at bounding box center [228, 280] width 82 height 14
select select "2"
select select "2025"
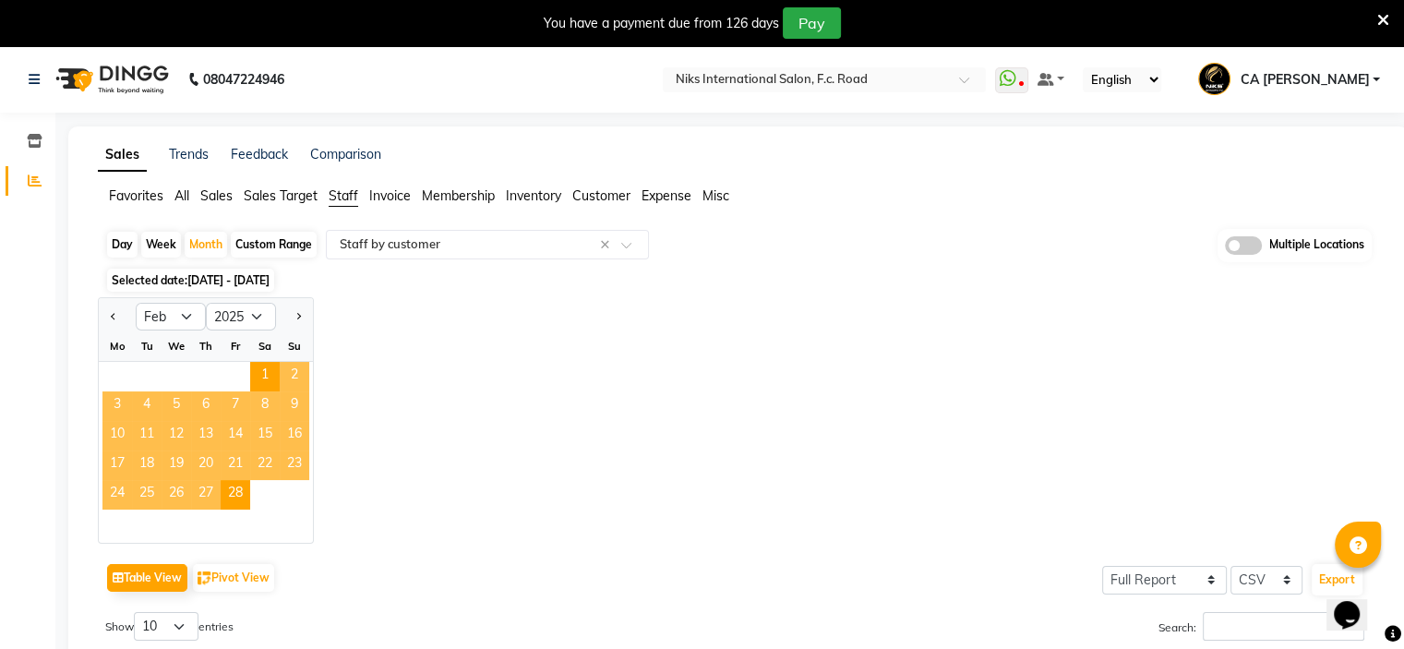
click at [295, 300] on div "Jan Feb Mar Apr May Jun Jul Aug Sep Oct Nov Dec 2015 2016 2017 2018 2019 2020 2…" at bounding box center [206, 314] width 214 height 33
click at [296, 309] on button "Next month" at bounding box center [298, 317] width 15 height 30
select select "3"
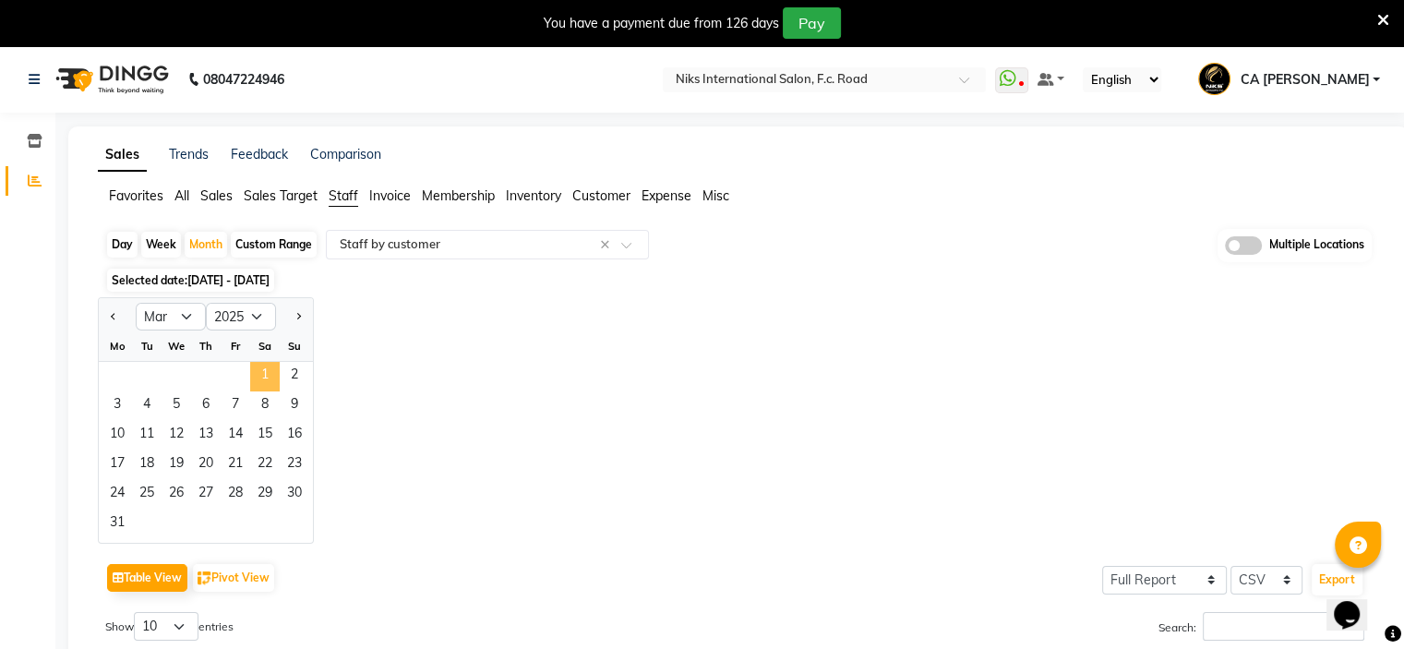
click at [262, 372] on span "1" at bounding box center [265, 377] width 30 height 30
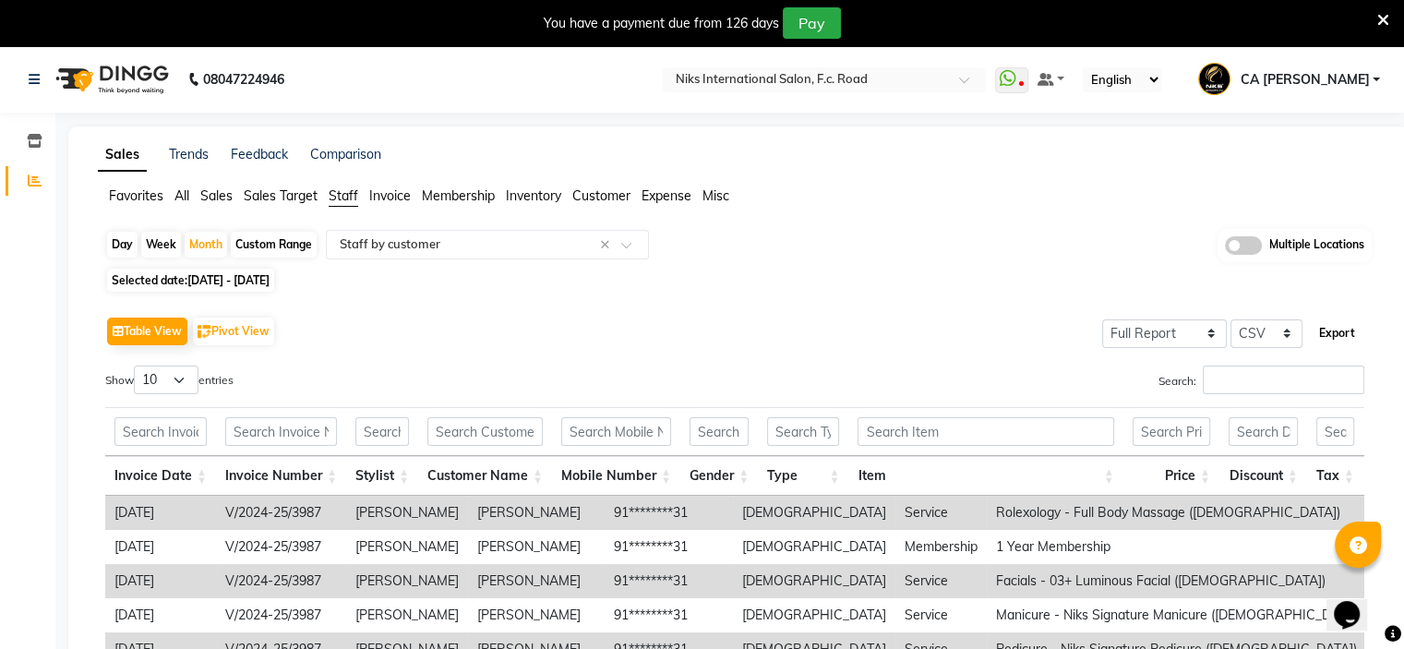
click at [1343, 324] on button "Export" at bounding box center [1337, 333] width 51 height 31
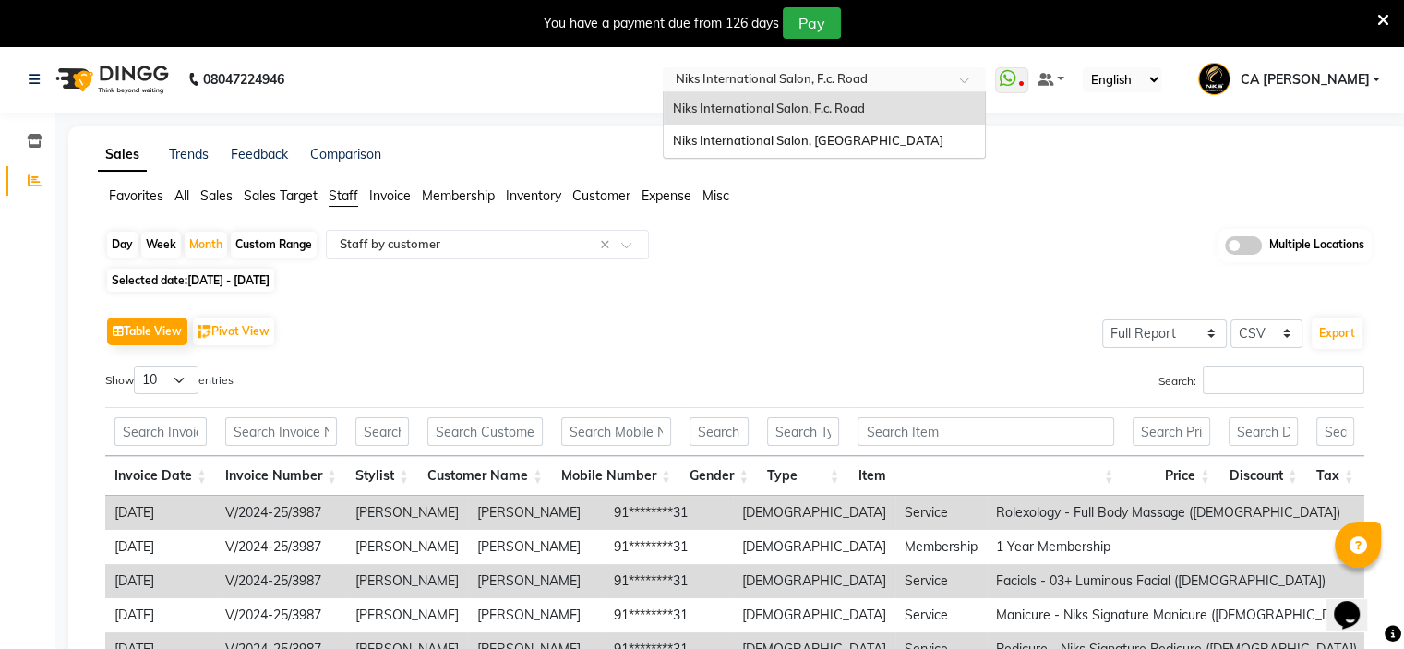
click at [844, 73] on input "text" at bounding box center [806, 81] width 268 height 18
click at [854, 142] on span "Niks International Salon, [GEOGRAPHIC_DATA]" at bounding box center [808, 140] width 271 height 15
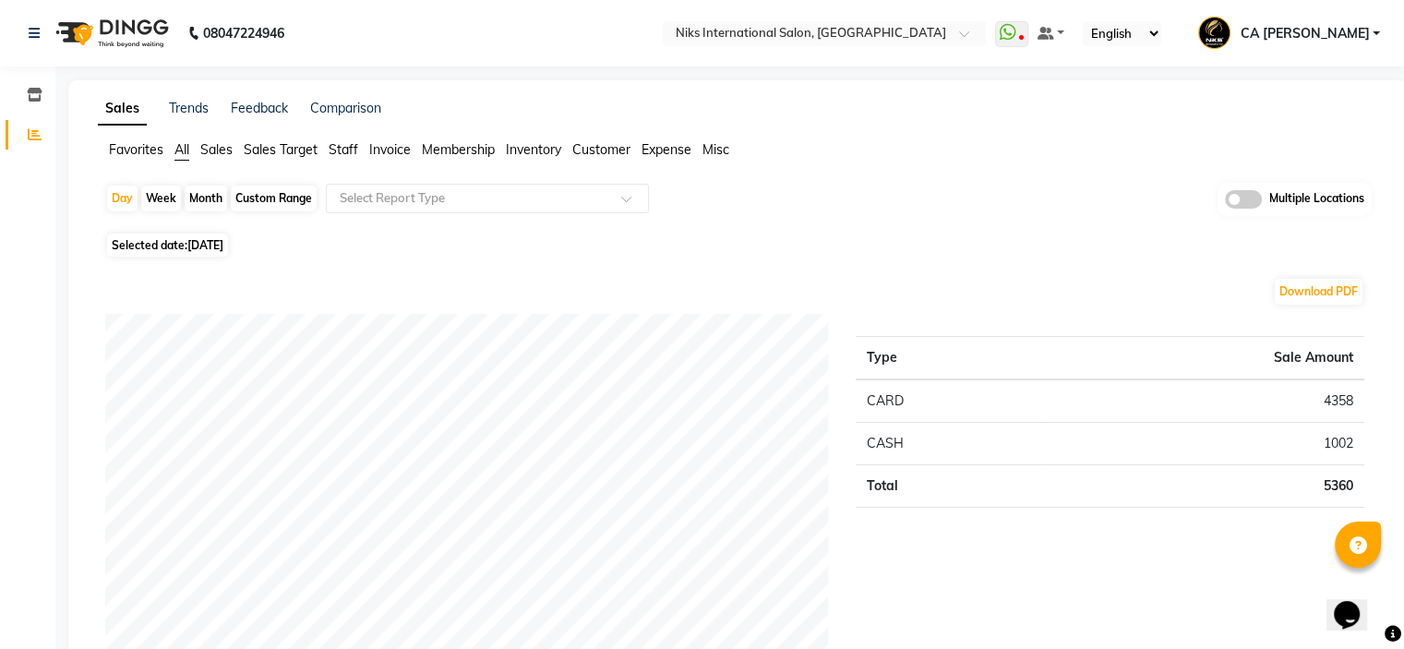
click at [349, 150] on span "Staff" at bounding box center [344, 149] width 30 height 17
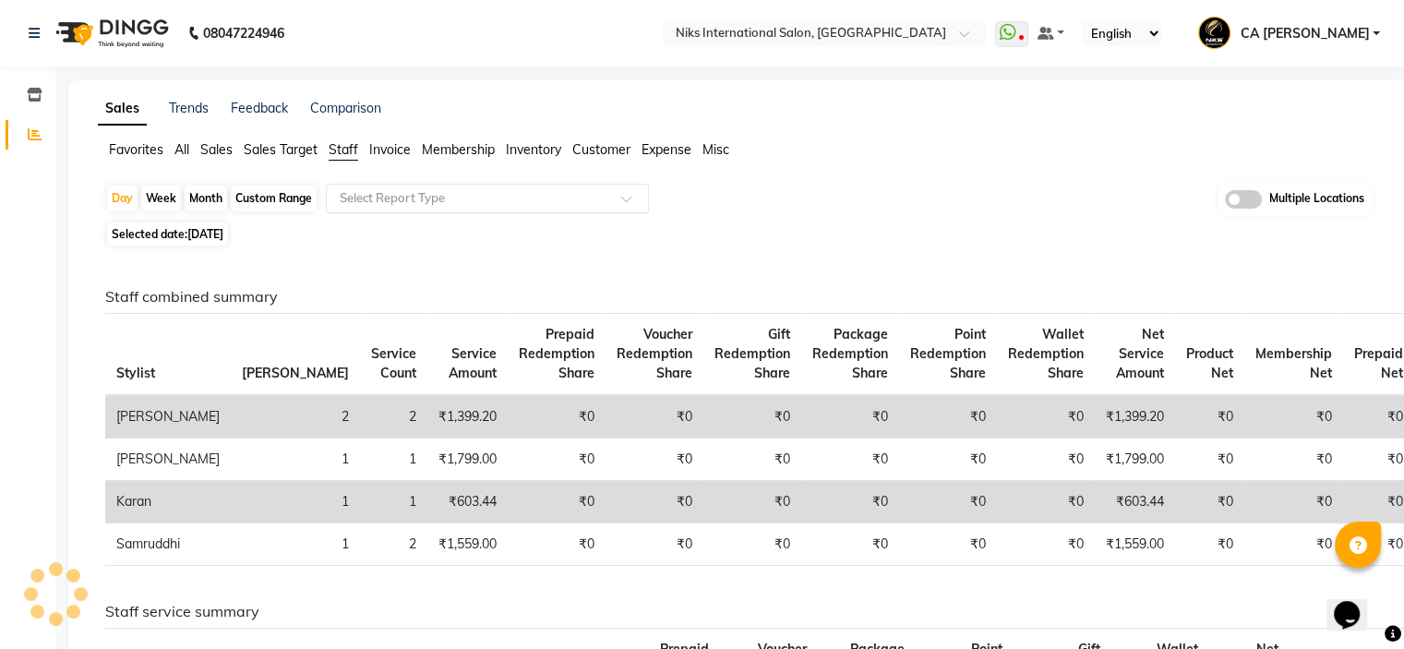
click at [410, 201] on input "text" at bounding box center [469, 198] width 266 height 18
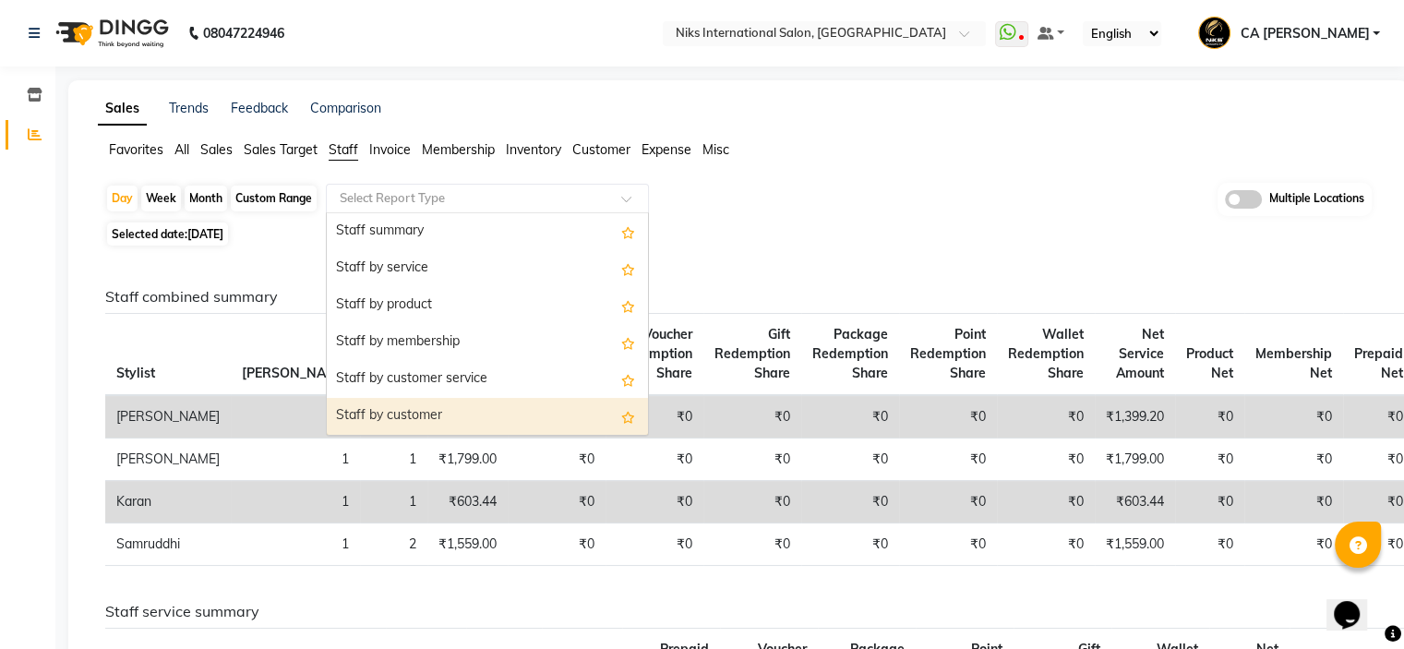
click at [392, 402] on div "Staff by customer" at bounding box center [487, 416] width 321 height 37
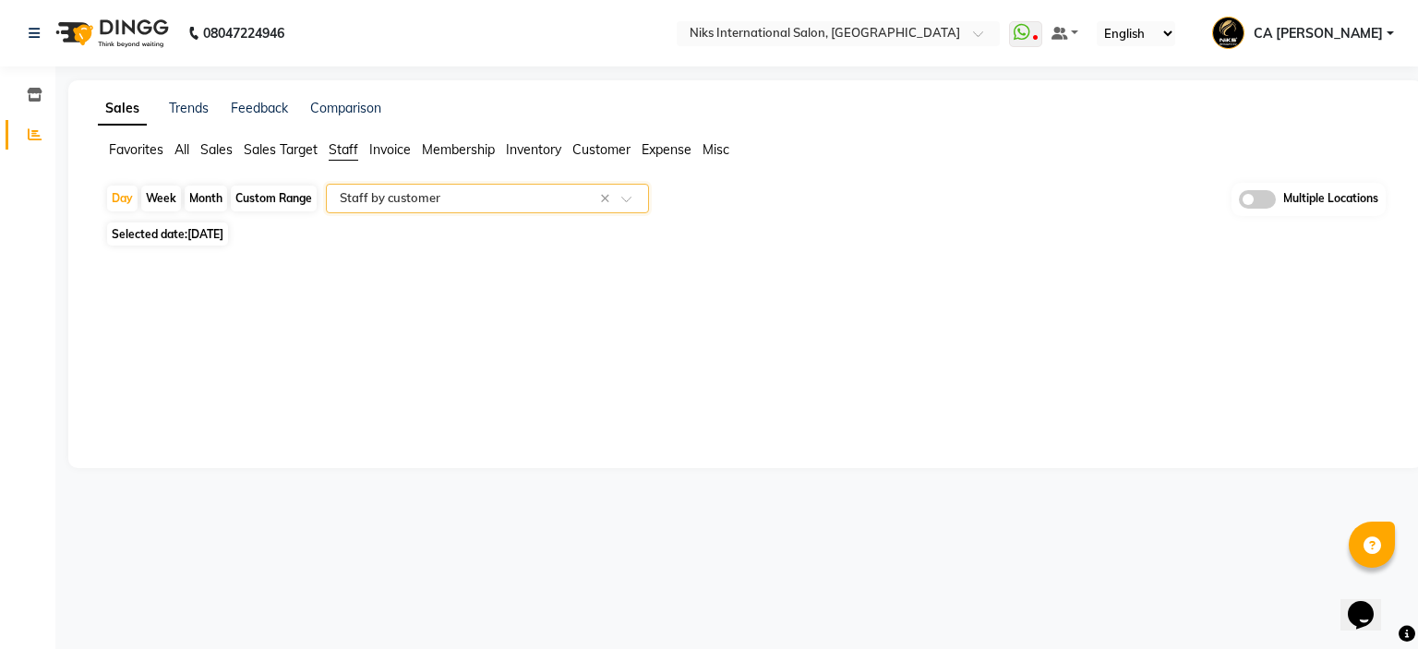
select select "full_report"
select select "csv"
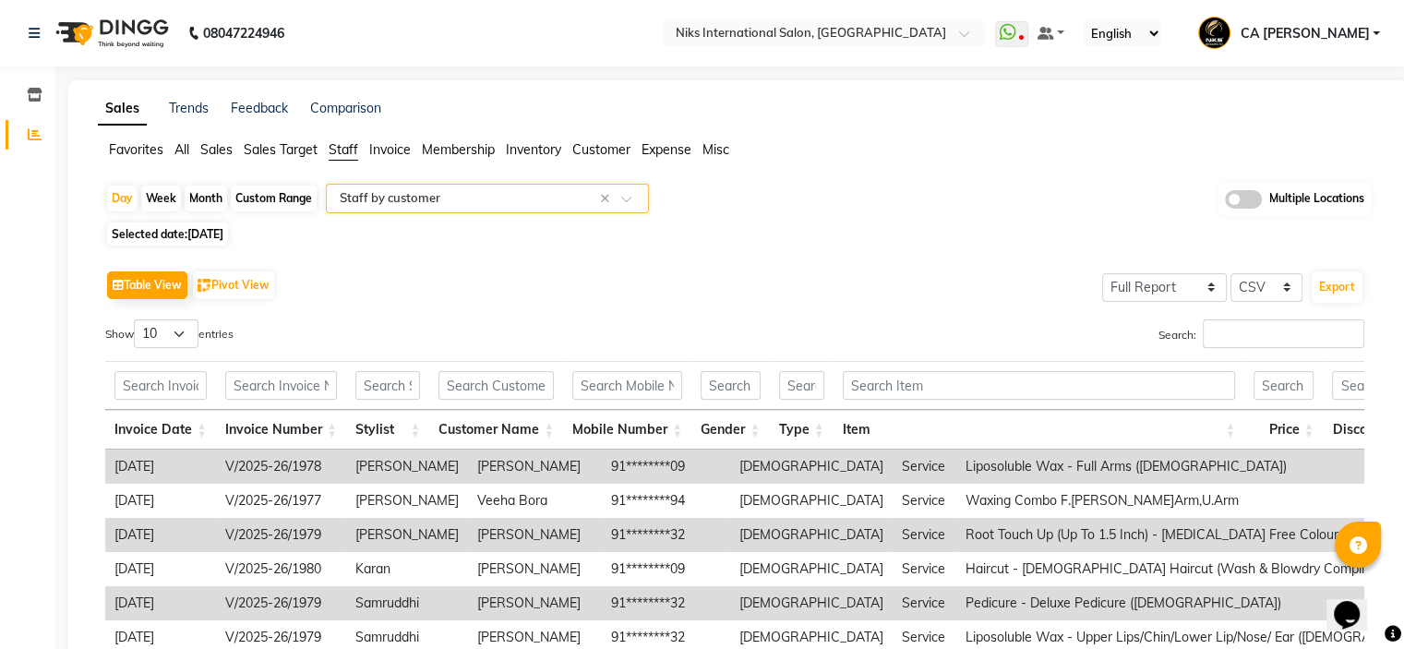
click at [161, 235] on span "Selected date: [DATE]" at bounding box center [167, 234] width 121 height 23
select select "9"
select select "2025"
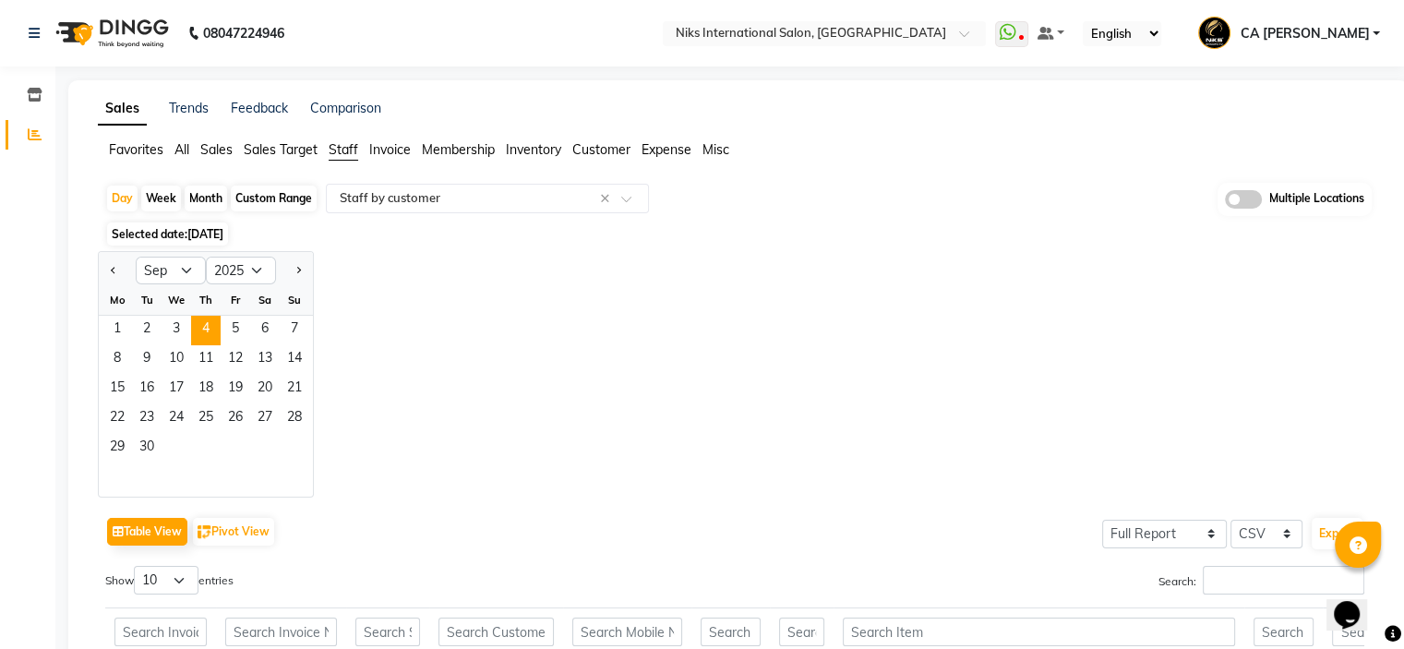
click at [204, 196] on div "Month" at bounding box center [206, 199] width 42 height 26
select select "9"
click at [214, 266] on select "2015 2016 2017 2018 2019 2020 2021 2022 2023 2024 2025 2026 2027 2028 2029 2030…" at bounding box center [241, 271] width 70 height 28
select select "2024"
click at [206, 257] on select "2015 2016 2017 2018 2019 2020 2021 2022 2023 2024 2025 2026 2027 2028 2029 2030…" at bounding box center [241, 271] width 70 height 28
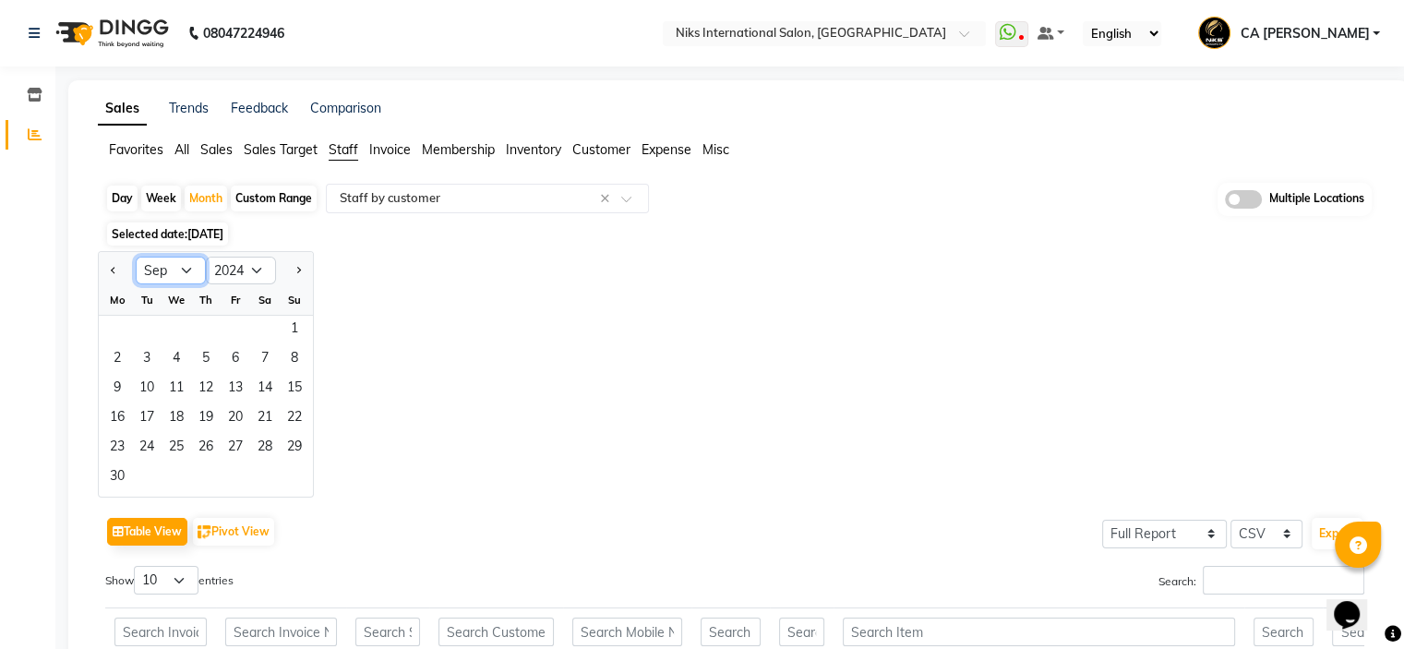
drag, startPoint x: 182, startPoint y: 260, endPoint x: 175, endPoint y: 275, distance: 16.1
click at [182, 260] on select "Jan Feb Mar Apr May Jun [DATE] Aug Sep Oct Nov Dec" at bounding box center [171, 271] width 70 height 28
select select "4"
click at [136, 257] on select "Jan Feb Mar Apr May Jun [DATE] Aug Sep Oct Nov Dec" at bounding box center [171, 271] width 70 height 28
click at [107, 326] on span "1" at bounding box center [117, 331] width 30 height 30
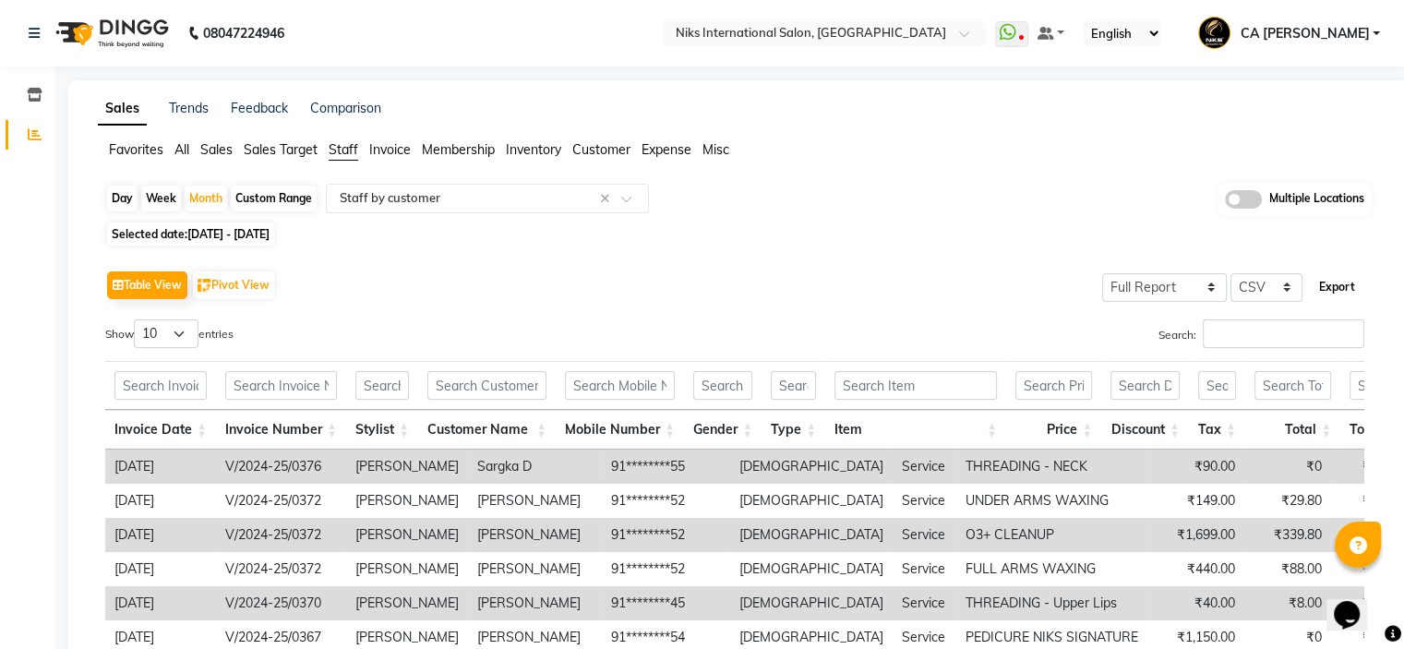
click at [1336, 285] on button "Export" at bounding box center [1337, 286] width 51 height 31
